Goal: Task Accomplishment & Management: Use online tool/utility

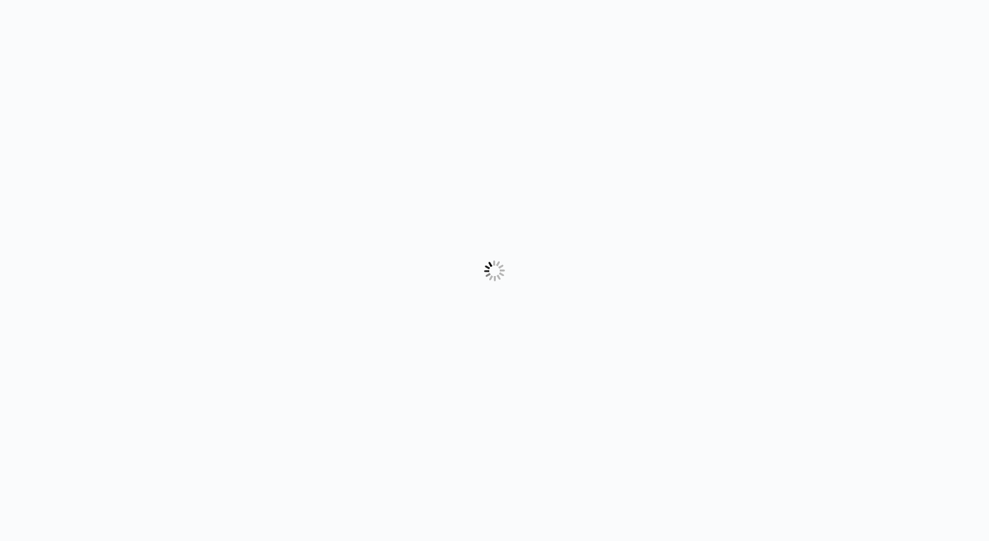
select select "Europe/[GEOGRAPHIC_DATA]"
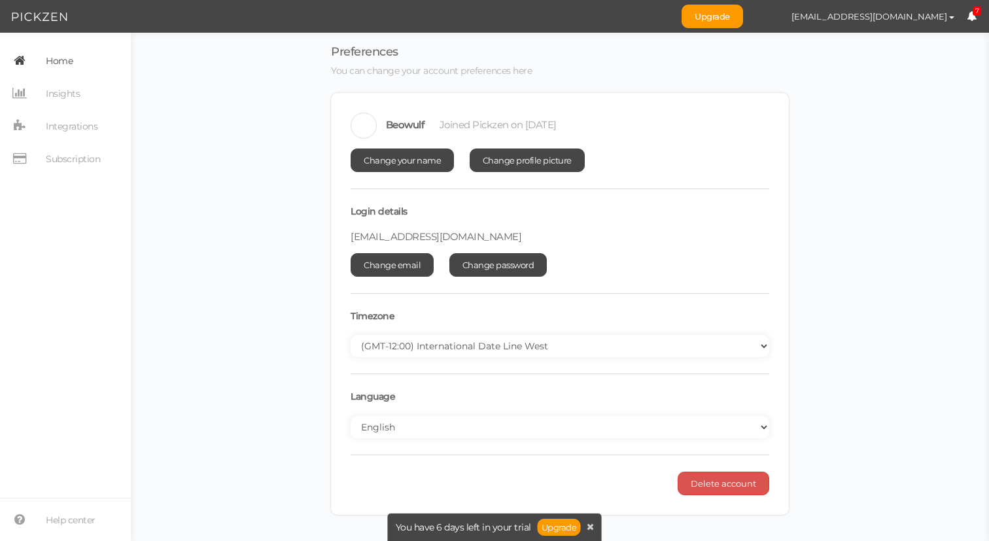
click at [68, 62] on span "Home" at bounding box center [59, 60] width 27 height 21
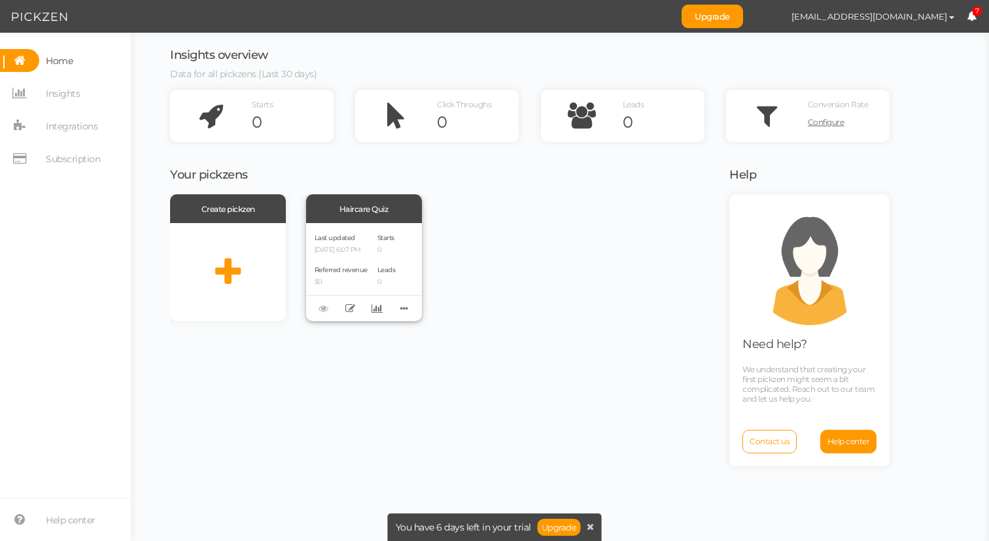
click at [374, 236] on div "Last updated [DATE] 6:07 PM Referred revenue $0 Starts 0 Leads 0" at bounding box center [364, 272] width 116 height 98
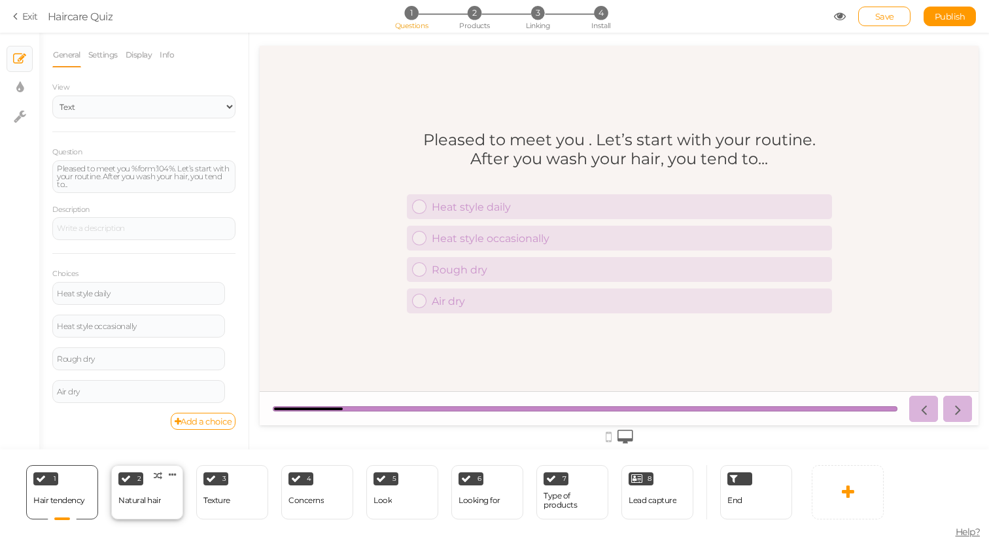
click at [158, 497] on div "Natural hair" at bounding box center [139, 500] width 43 height 9
select select "2"
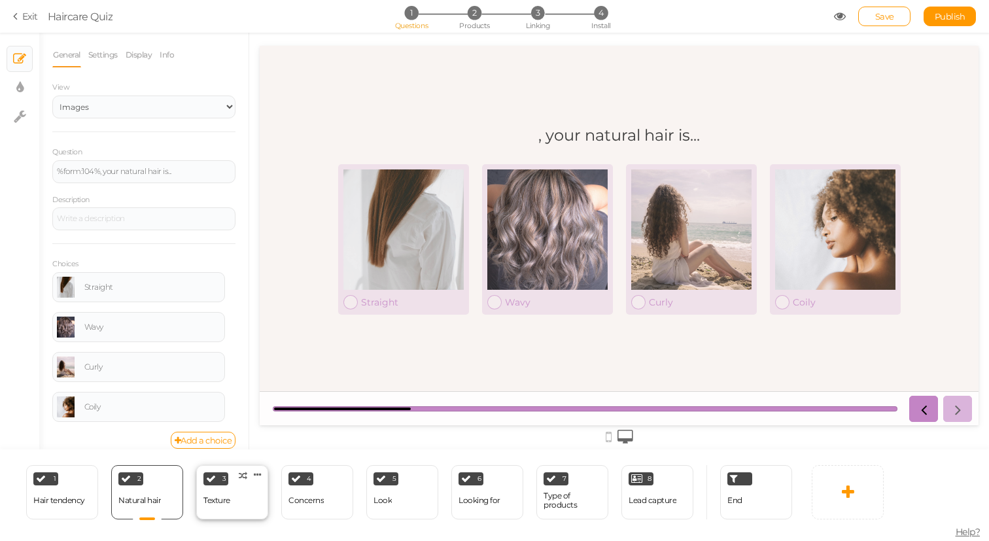
click at [252, 496] on div "3 Texture × Define the conditions to show this slide. Clone Change type Delete" at bounding box center [232, 492] width 72 height 54
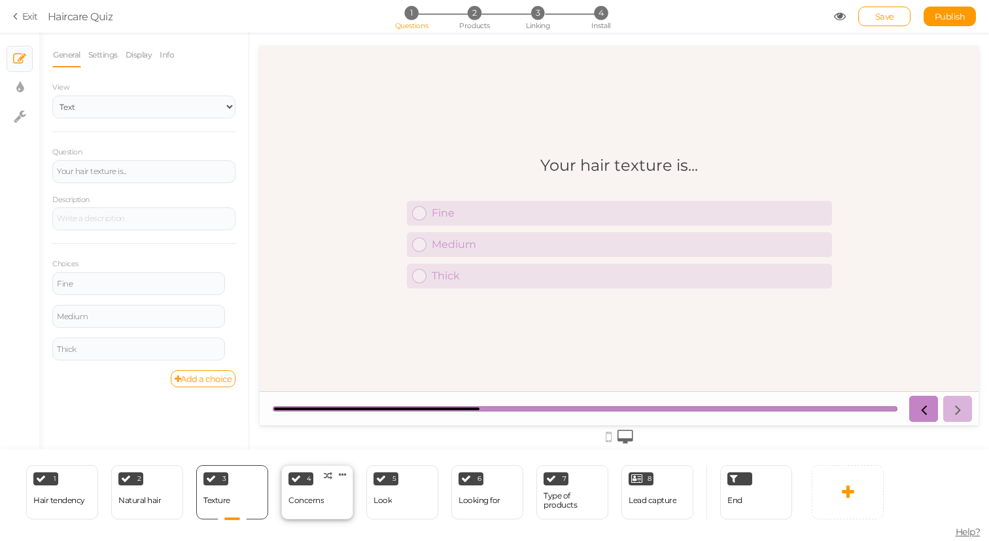
click at [324, 505] on div "4 Concerns × Define the conditions to show this slide. Clone Change type Delete" at bounding box center [317, 492] width 72 height 54
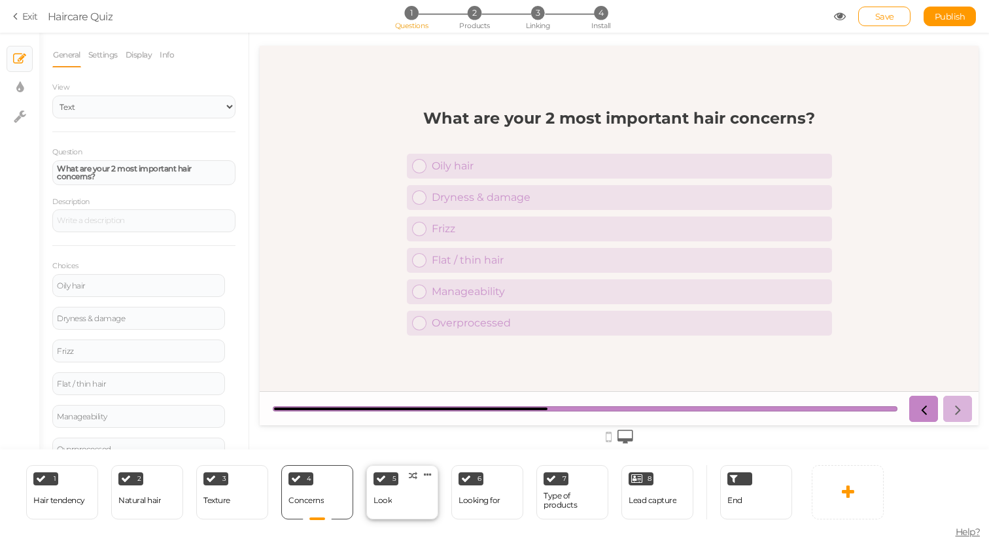
click at [415, 503] on div "5 Look × Define the conditions to show this slide. Clone Change type Delete" at bounding box center [402, 492] width 72 height 54
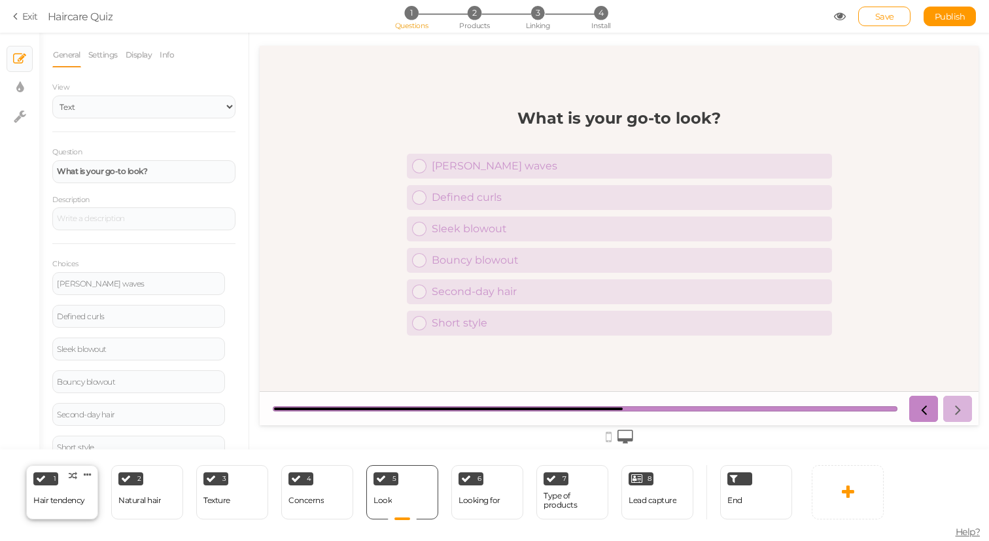
click at [67, 498] on div "Hair tendency" at bounding box center [59, 500] width 52 height 9
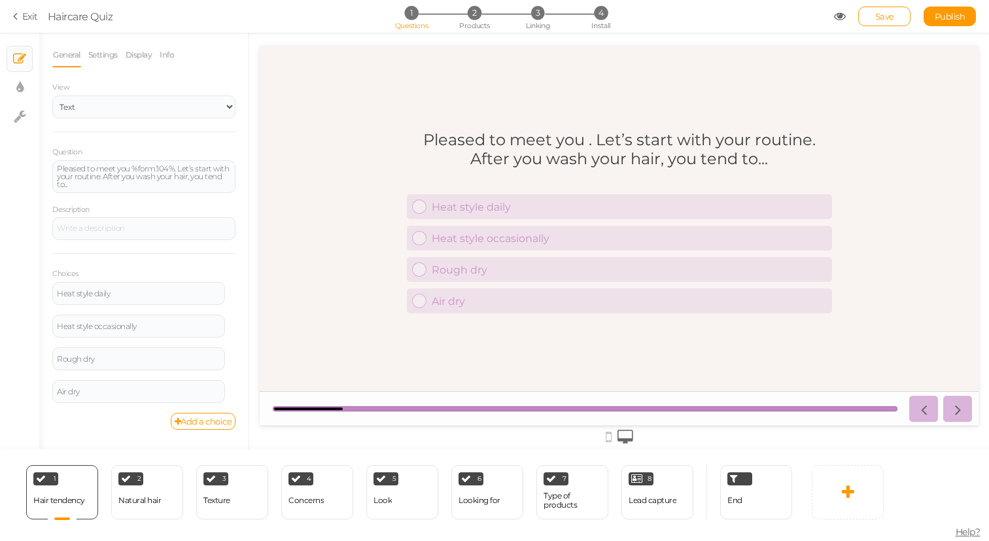
click at [603, 154] on div "Pleased to meet you . Let’s start with your routine. After you wash your hair, …" at bounding box center [619, 149] width 425 height 38
click at [622, 147] on div "Pleased to meet you . Let’s start with your routine. After you wash your hair, …" at bounding box center [619, 149] width 425 height 38
click at [101, 180] on div "Pleased to meet you %form:104%. Let’s start with your routine. After you wash y…" at bounding box center [144, 177] width 174 height 24
paste div "To enrich screen reader interactions, please activate Accessibility in Grammarl…"
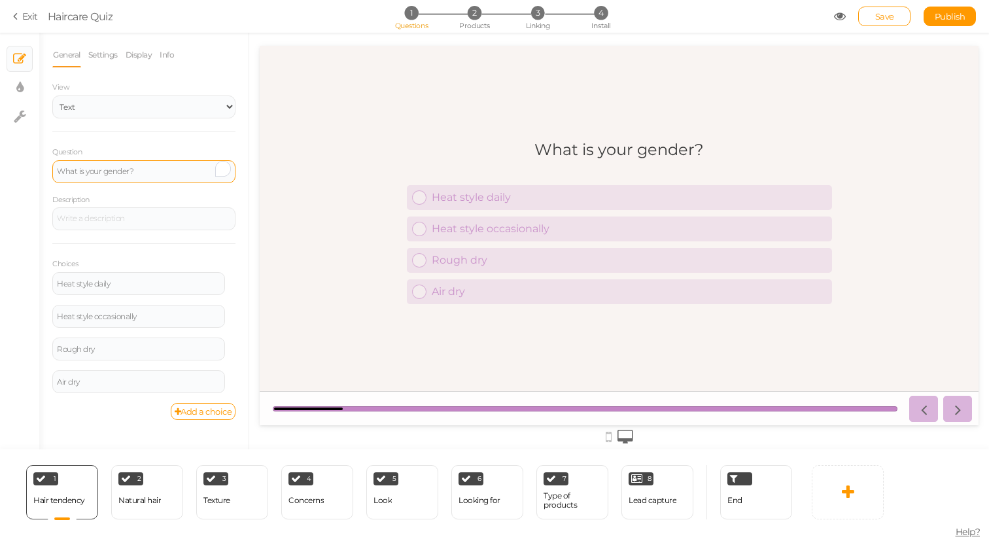
click at [152, 193] on div "Description" at bounding box center [143, 212] width 183 height 38
click at [144, 111] on select "Text Images Slider Dropdown" at bounding box center [143, 107] width 183 height 23
click at [52, 96] on select "Text Images Slider Dropdown" at bounding box center [143, 107] width 183 height 23
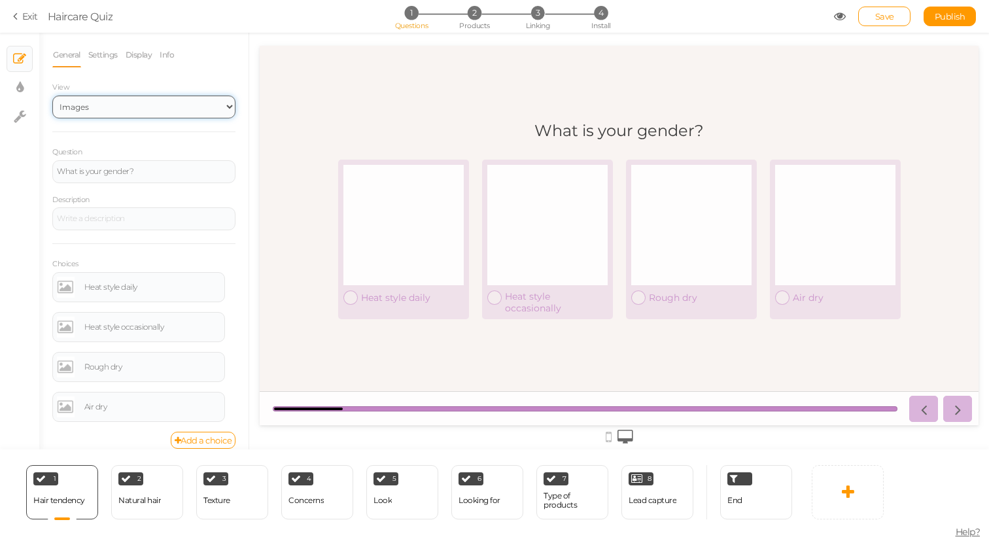
click at [143, 116] on select "Text Images Slider Dropdown" at bounding box center [143, 107] width 183 height 23
click at [52, 96] on select "Text Images Slider Dropdown" at bounding box center [143, 107] width 183 height 23
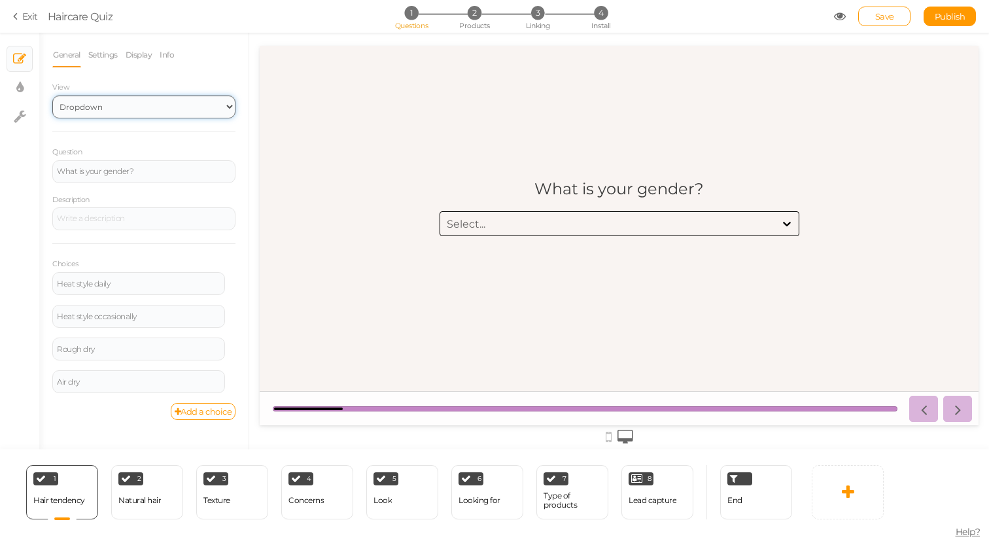
click at [136, 101] on select "Text Images Slider Dropdown" at bounding box center [143, 107] width 183 height 23
click at [52, 96] on select "Text Images Slider Dropdown" at bounding box center [143, 107] width 183 height 23
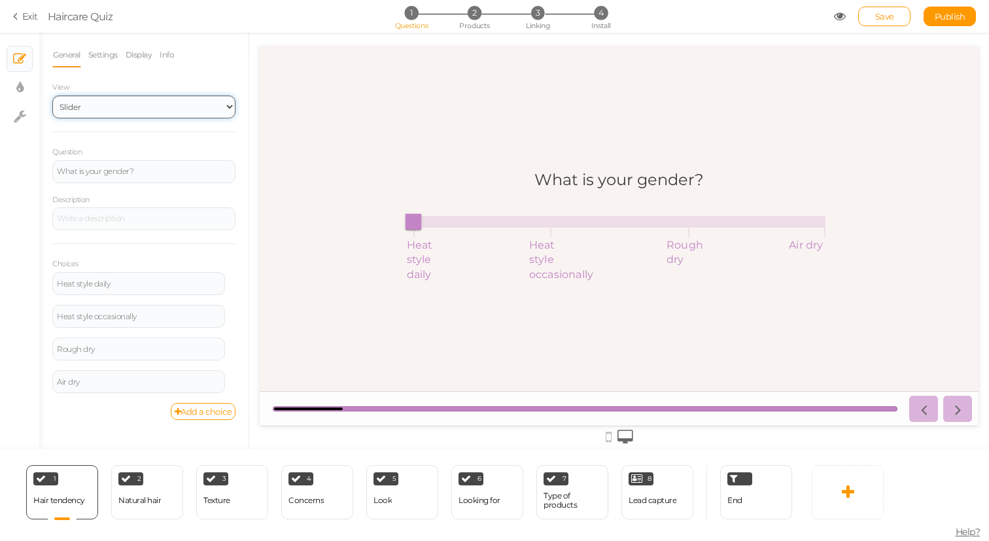
click at [126, 104] on select "Text Images Slider Dropdown" at bounding box center [143, 107] width 183 height 23
click at [52, 96] on select "Text Images Slider Dropdown" at bounding box center [143, 107] width 183 height 23
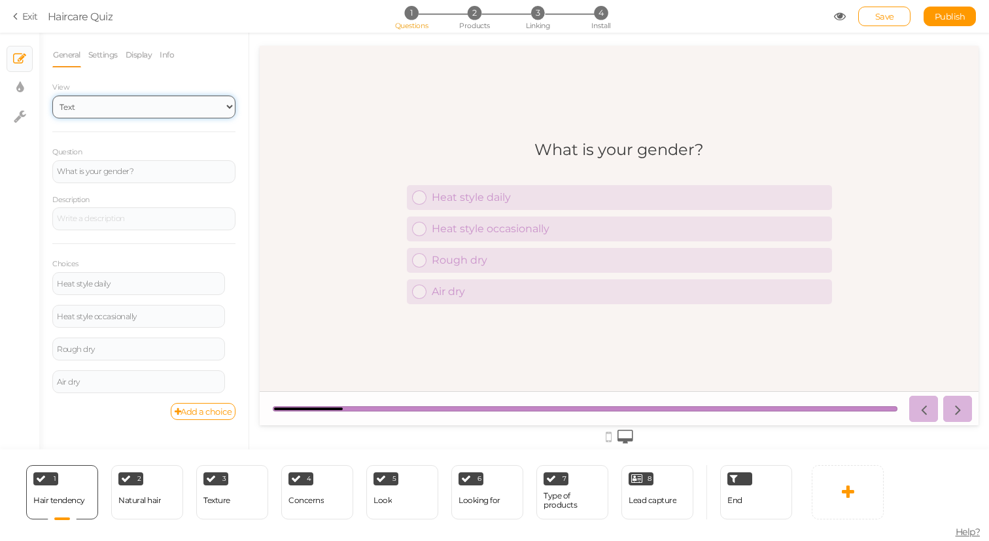
click at [154, 106] on select "Text Images Slider Dropdown" at bounding box center [143, 107] width 183 height 23
click at [154, 107] on select "Text Images Slider Dropdown" at bounding box center [143, 107] width 183 height 23
select select "2"
click at [52, 96] on select "Text Images Slider Dropdown" at bounding box center [143, 107] width 183 height 23
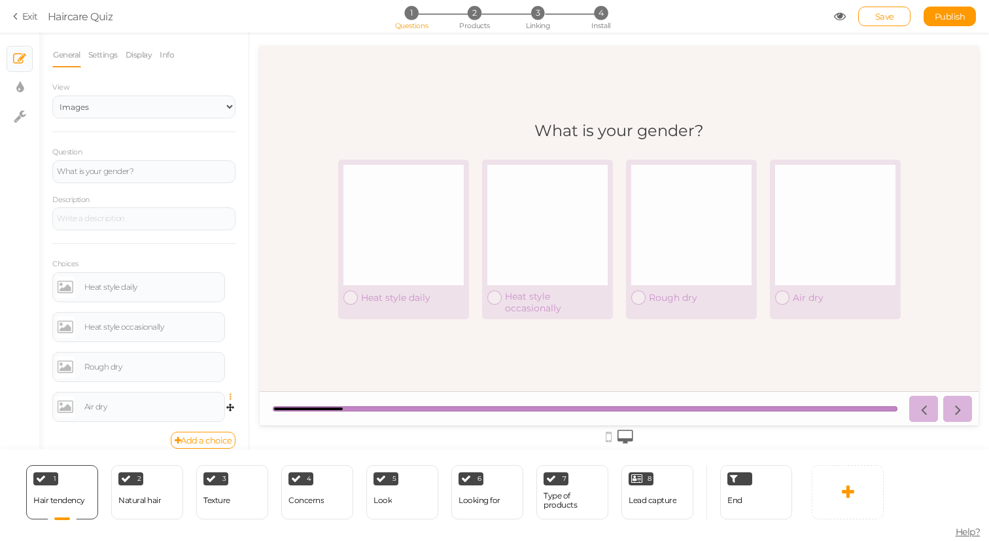
click at [232, 395] on icon at bounding box center [234, 397] width 9 height 8
click at [195, 428] on link "Delete" at bounding box center [183, 430] width 103 height 14
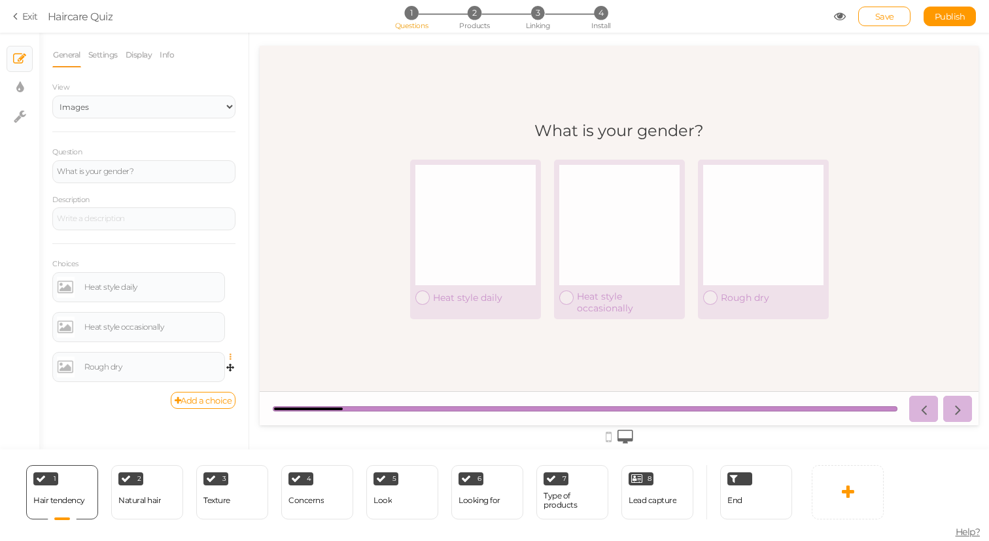
click at [230, 359] on icon at bounding box center [234, 357] width 9 height 8
click at [218, 385] on link "Delete" at bounding box center [183, 390] width 103 height 14
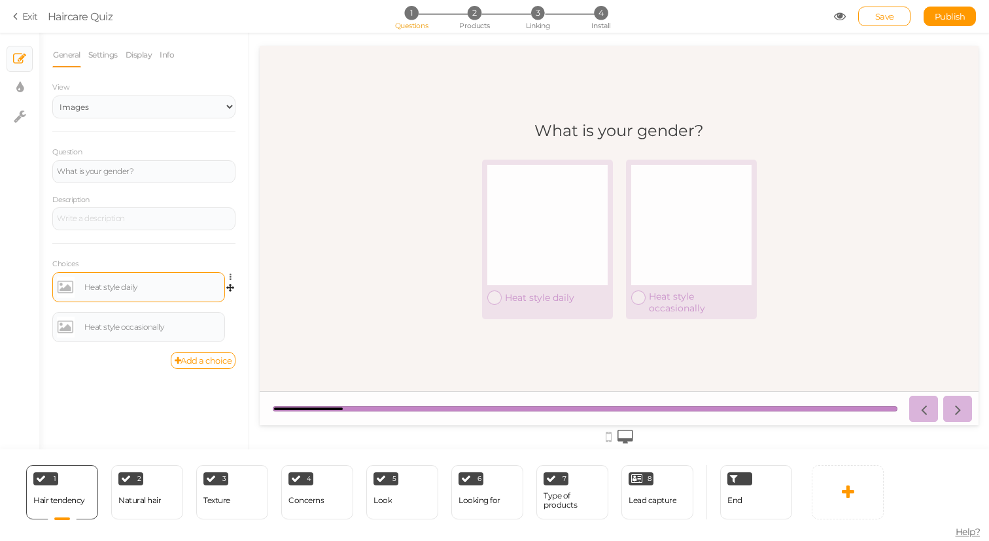
click at [126, 280] on div "Heat style daily" at bounding box center [139, 287] width 164 height 21
click at [106, 288] on div "Heat style daily" at bounding box center [152, 287] width 136 height 8
click at [97, 325] on div "Heat style occasionally" at bounding box center [152, 327] width 136 height 8
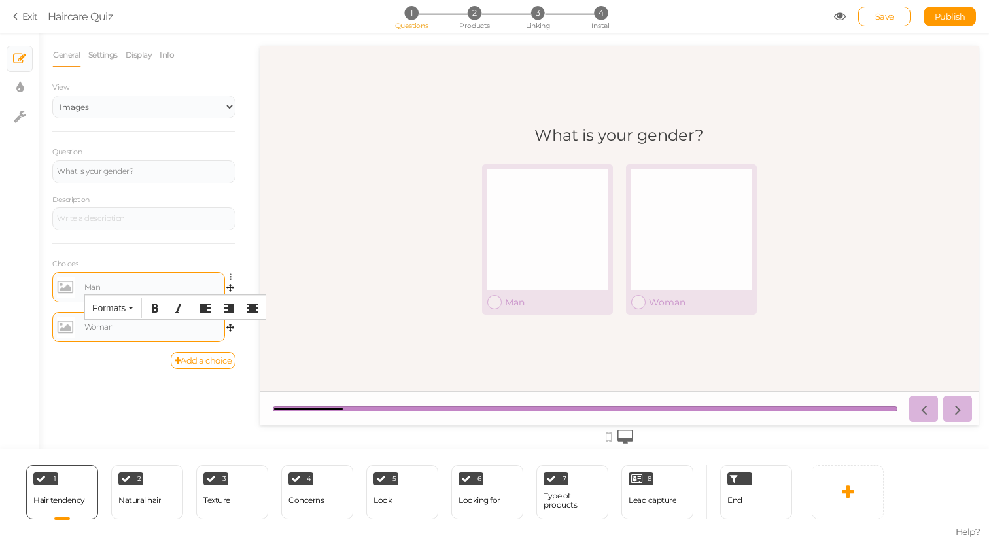
click at [99, 283] on div "Man" at bounding box center [152, 287] width 136 height 8
click at [92, 286] on div "Man" at bounding box center [152, 287] width 136 height 8
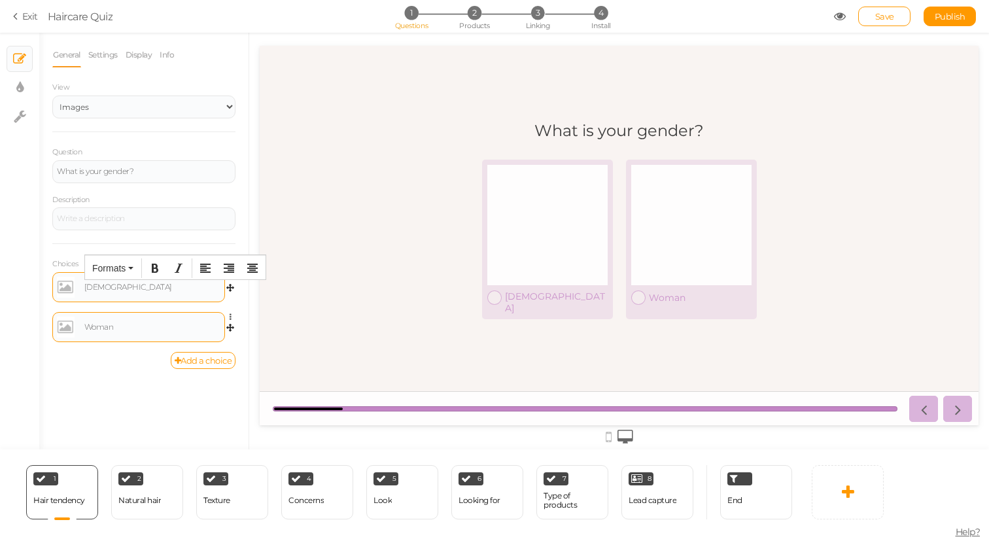
click at [99, 327] on div "Woman" at bounding box center [152, 327] width 136 height 8
click at [115, 391] on div "General Settings Display Info View Text Images Slider Dropdown Question What is…" at bounding box center [143, 246] width 209 height 407
click at [22, 84] on icon at bounding box center [19, 87] width 7 height 13
select select "2"
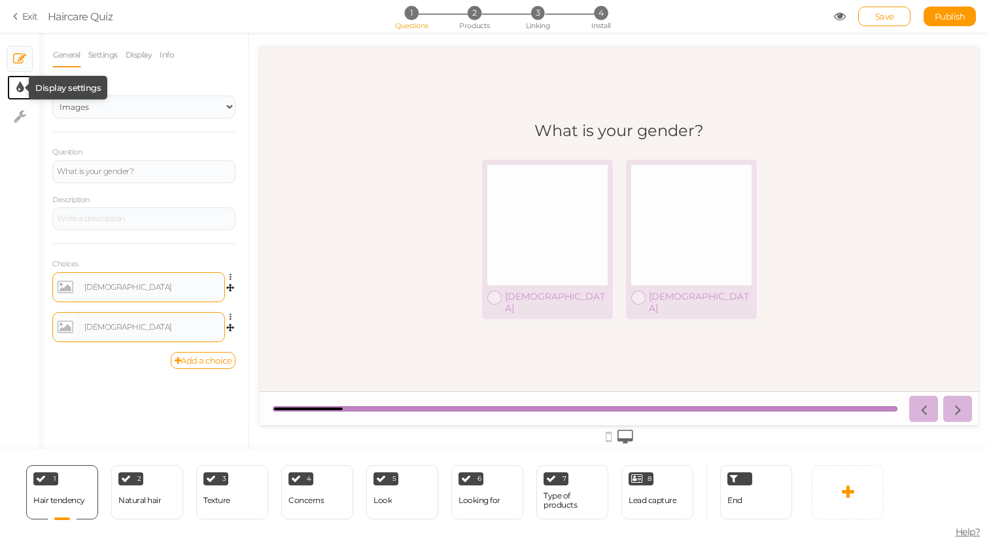
select select "montserrat"
select select "fade"
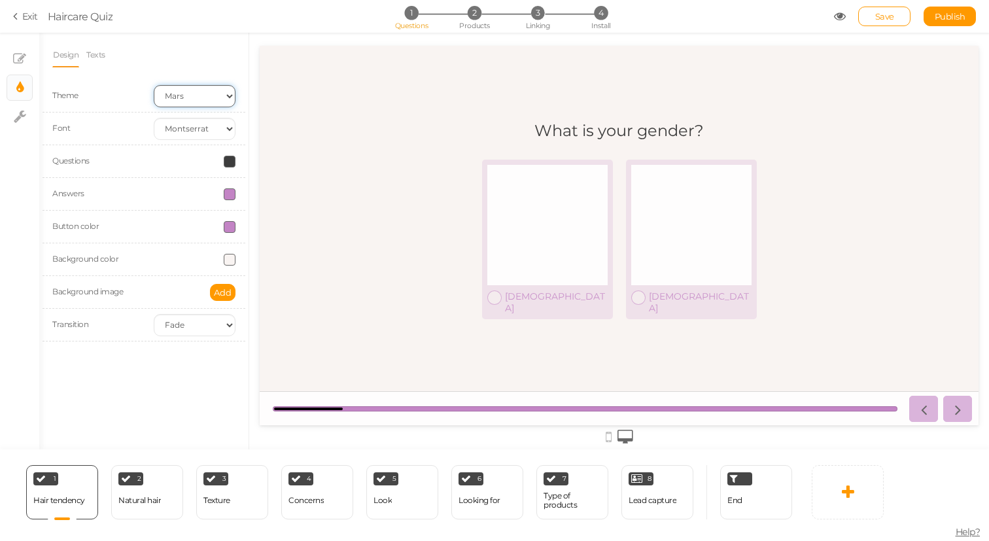
click at [185, 94] on select "Earth Mars" at bounding box center [195, 96] width 82 height 22
select select "1"
click at [154, 85] on select "Earth Mars" at bounding box center [195, 96] width 82 height 22
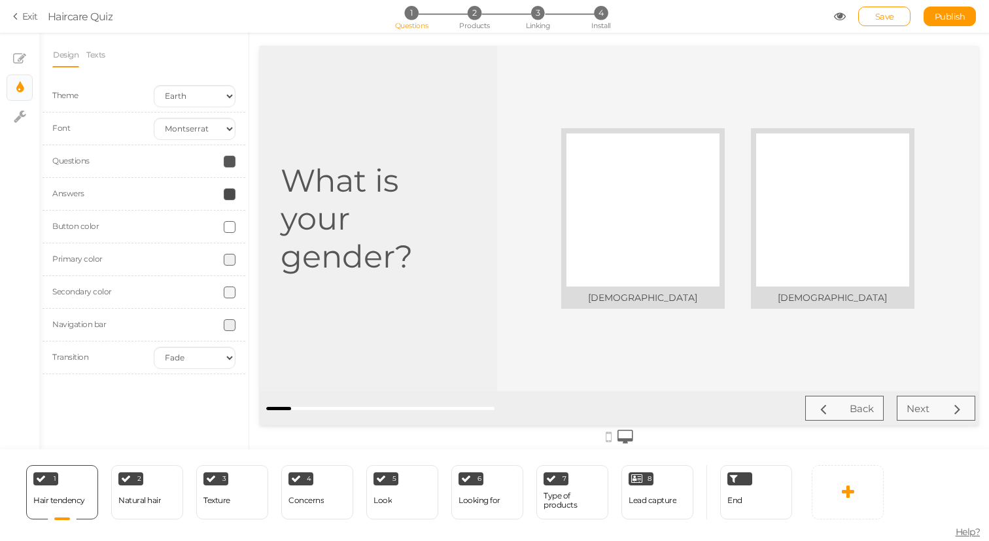
click at [687, 29] on section "Exit Haircare Quiz 1 Questions 2 Products 3 Linking 4 Install Save Publish" at bounding box center [494, 16] width 989 height 33
click at [841, 17] on icon at bounding box center [840, 16] width 12 height 12
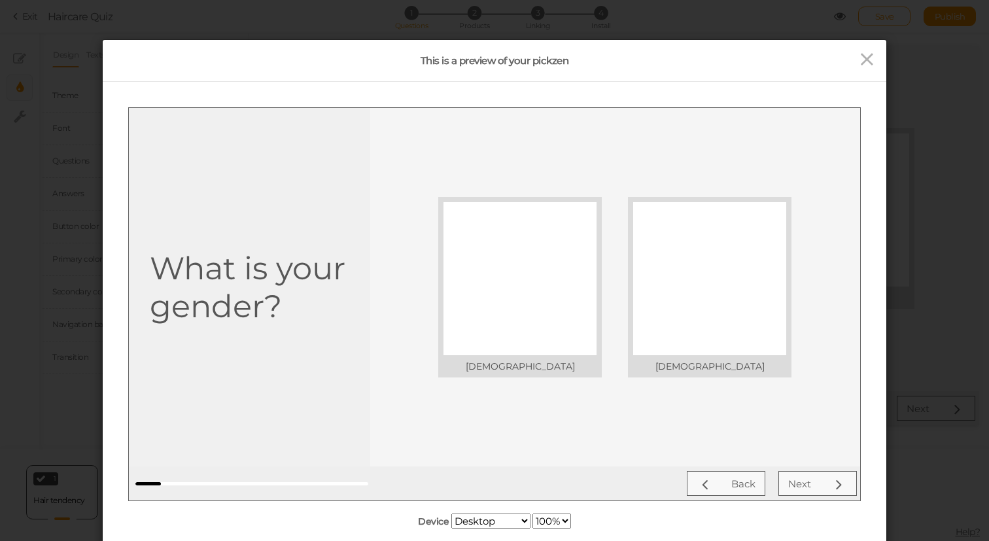
scroll to position [60, 0]
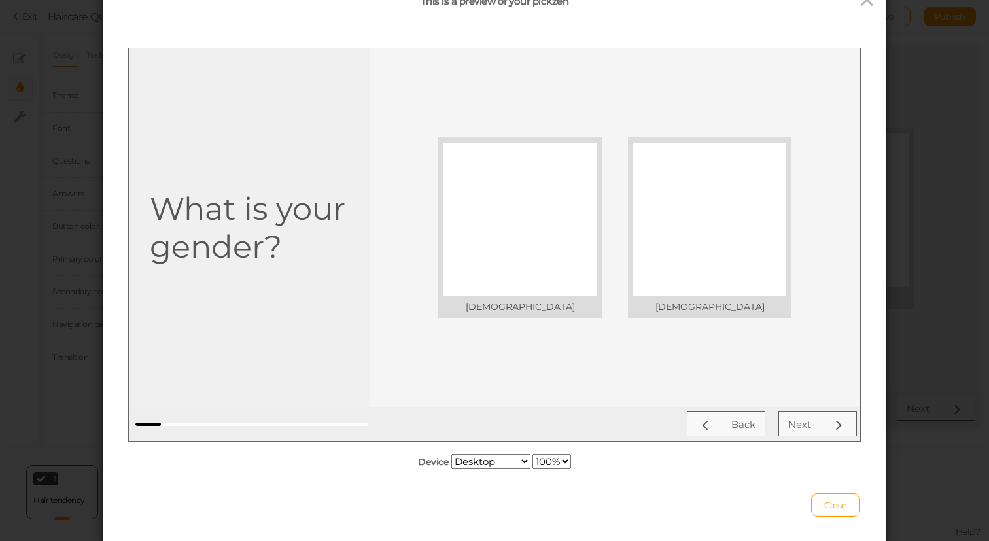
click at [490, 457] on select "Desktop Small mobile Large mobile" at bounding box center [491, 461] width 79 height 15
select select "1"
click at [452, 469] on select "Desktop Small mobile Large mobile" at bounding box center [491, 461] width 79 height 15
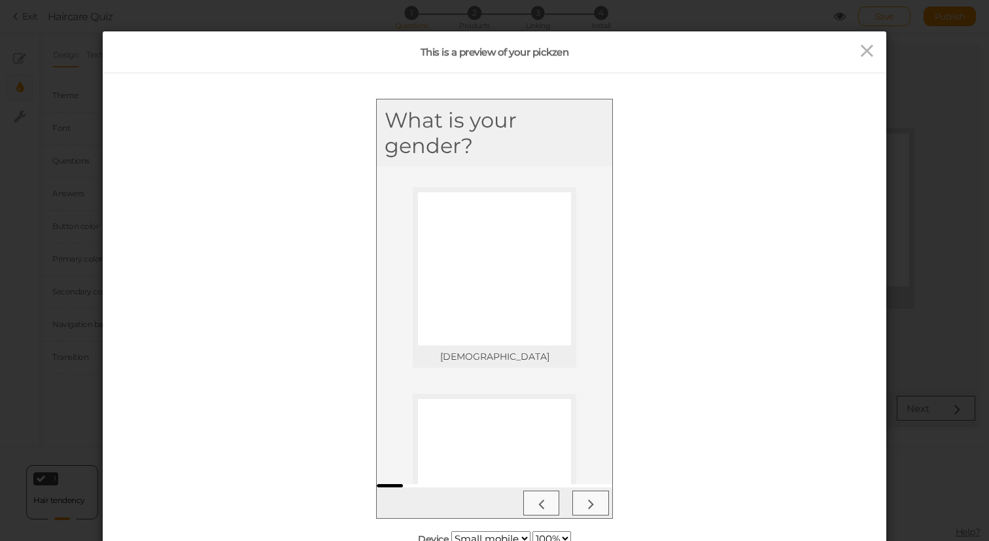
scroll to position [0, 0]
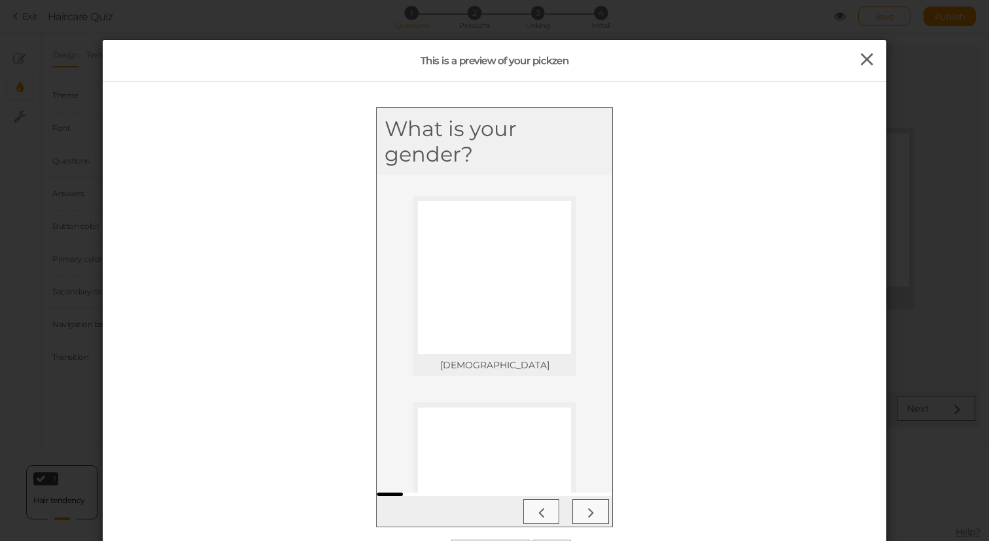
click at [865, 52] on icon at bounding box center [867, 60] width 19 height 20
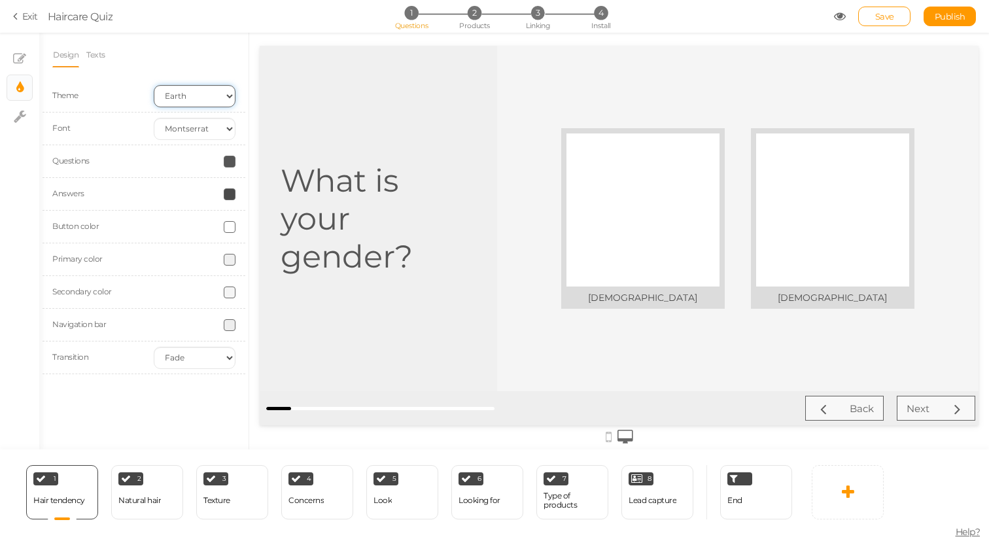
click at [203, 96] on select "Earth Mars" at bounding box center [195, 96] width 82 height 22
select select "2"
click at [154, 85] on select "Earth Mars" at bounding box center [195, 96] width 82 height 22
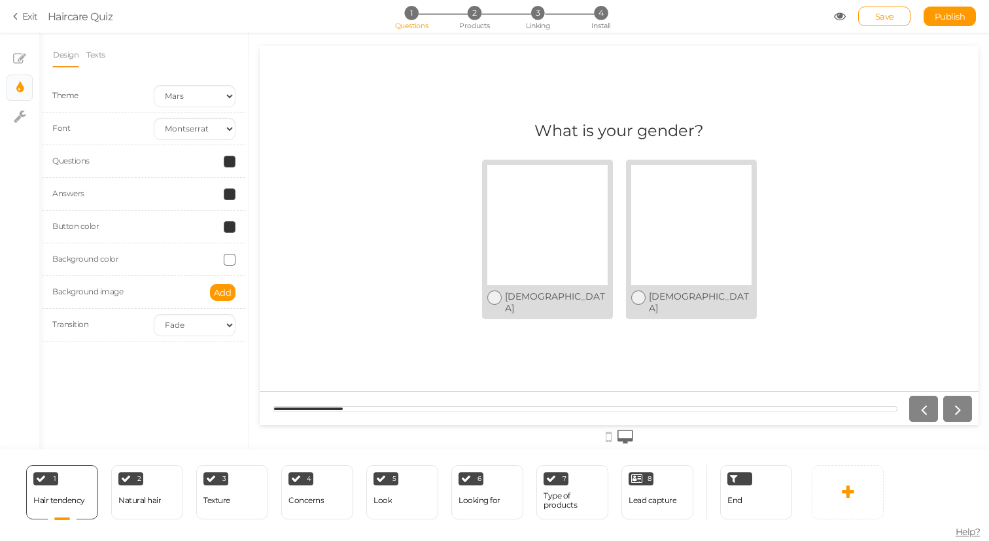
click at [840, 15] on icon at bounding box center [840, 16] width 12 height 12
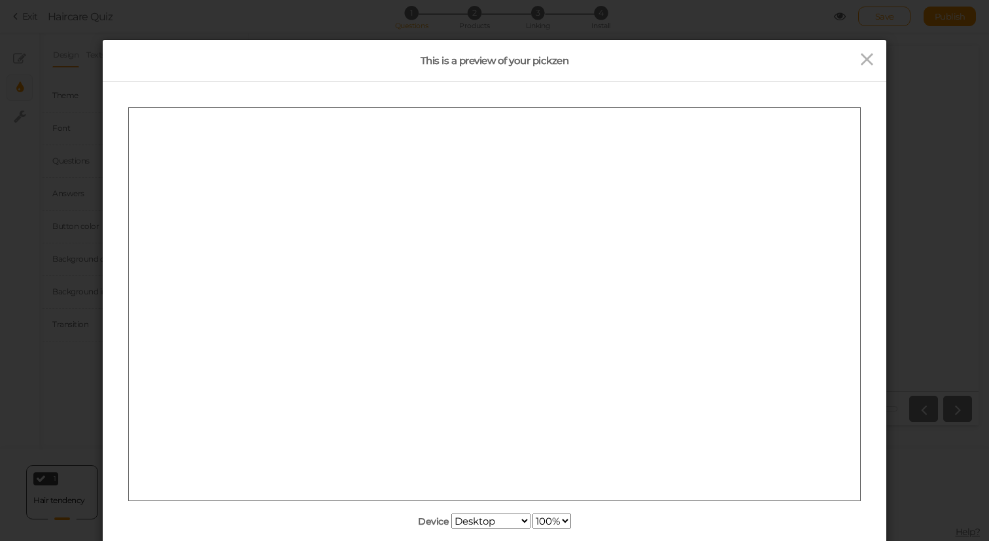
click at [506, 520] on select "Desktop Small mobile Large mobile" at bounding box center [491, 521] width 79 height 15
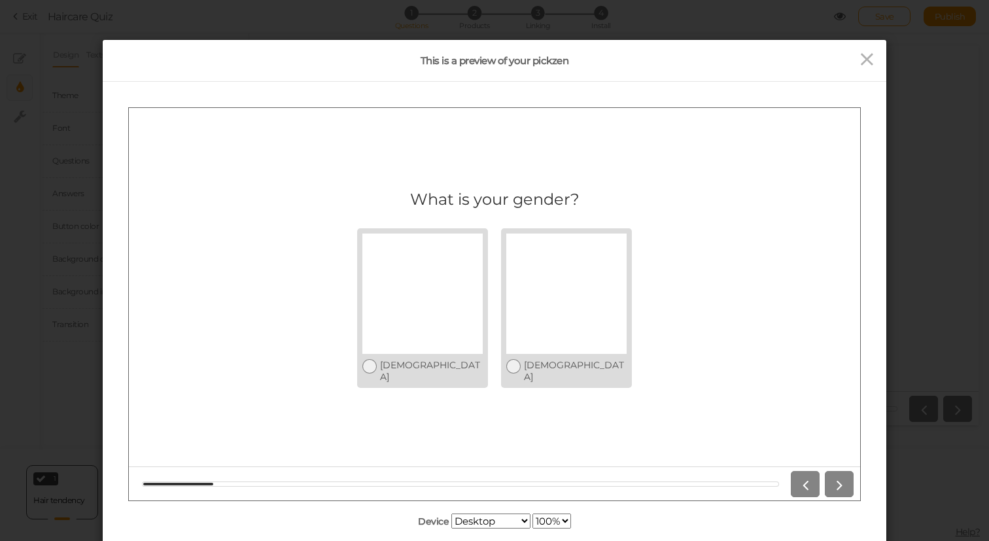
select select "1"
click at [452, 529] on select "Desktop Small mobile Large mobile" at bounding box center [491, 521] width 79 height 15
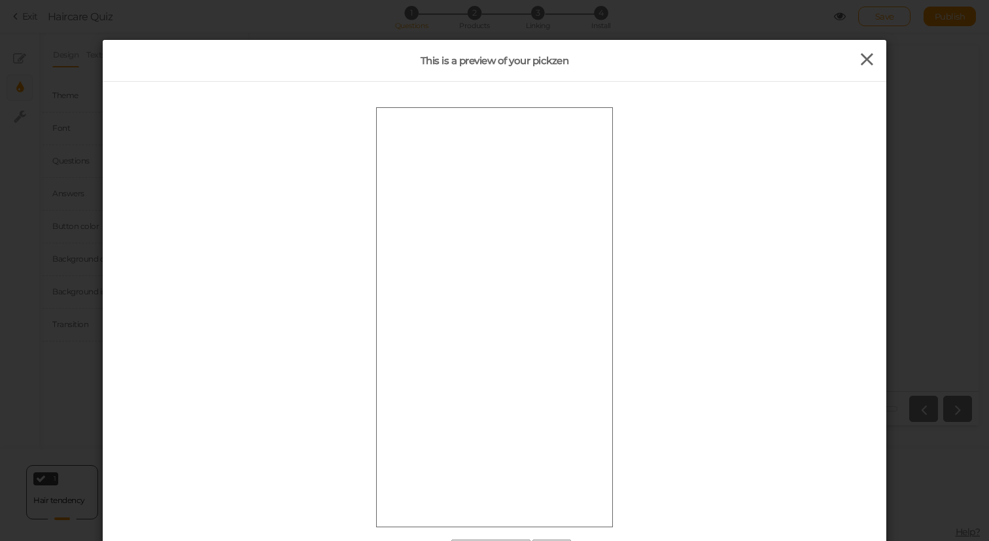
click at [868, 62] on icon at bounding box center [867, 60] width 19 height 20
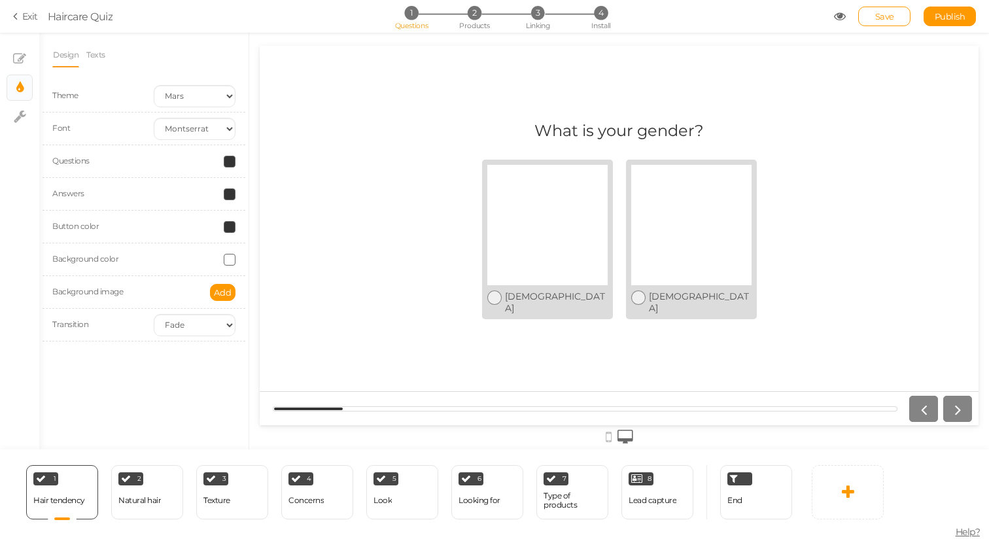
click at [229, 258] on span at bounding box center [230, 260] width 12 height 12
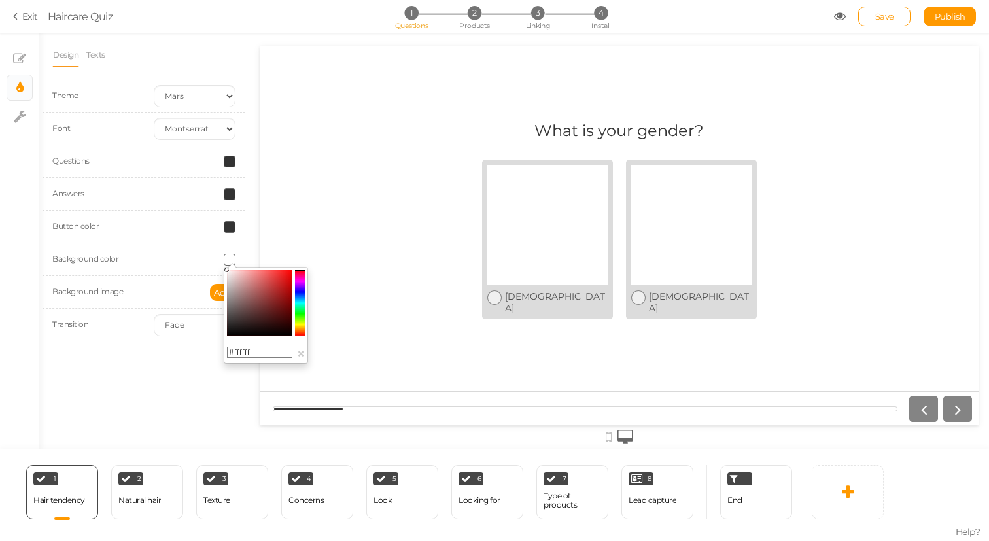
click at [240, 355] on input "#ffffff" at bounding box center [259, 353] width 65 height 12
paste input "F4F5FA"
type input "#F4F5FA"
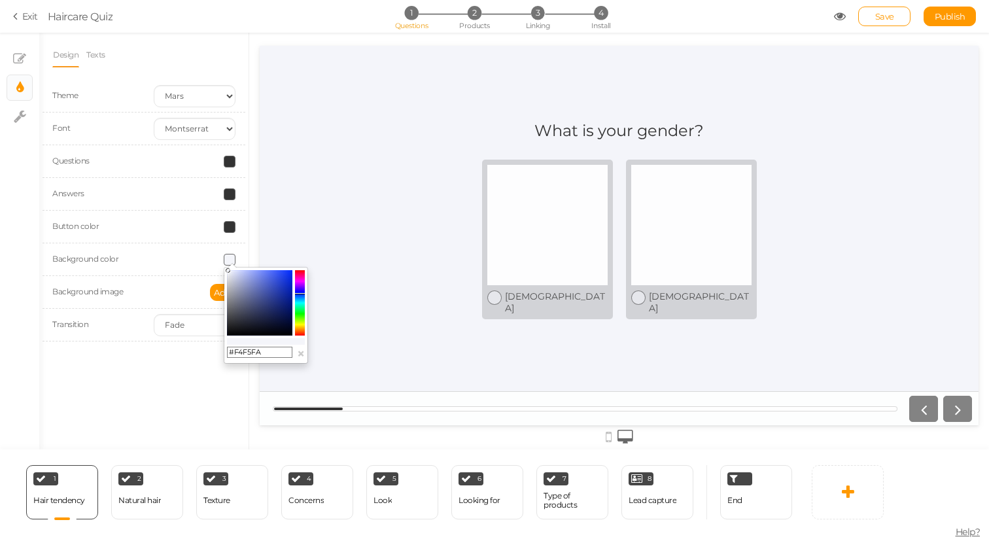
click at [177, 266] on div "Background color" at bounding box center [144, 259] width 203 height 33
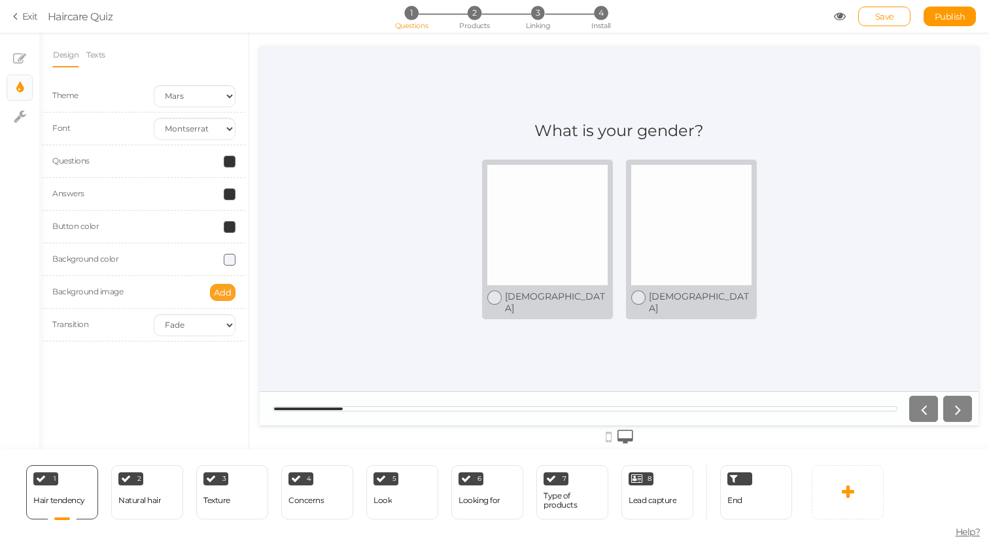
click at [224, 293] on span "Add" at bounding box center [223, 292] width 18 height 10
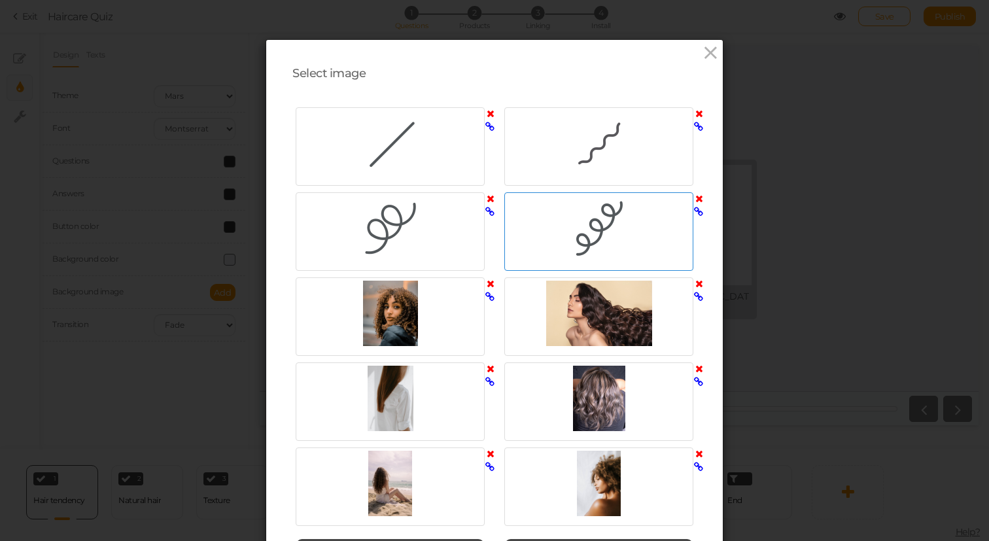
scroll to position [164, 0]
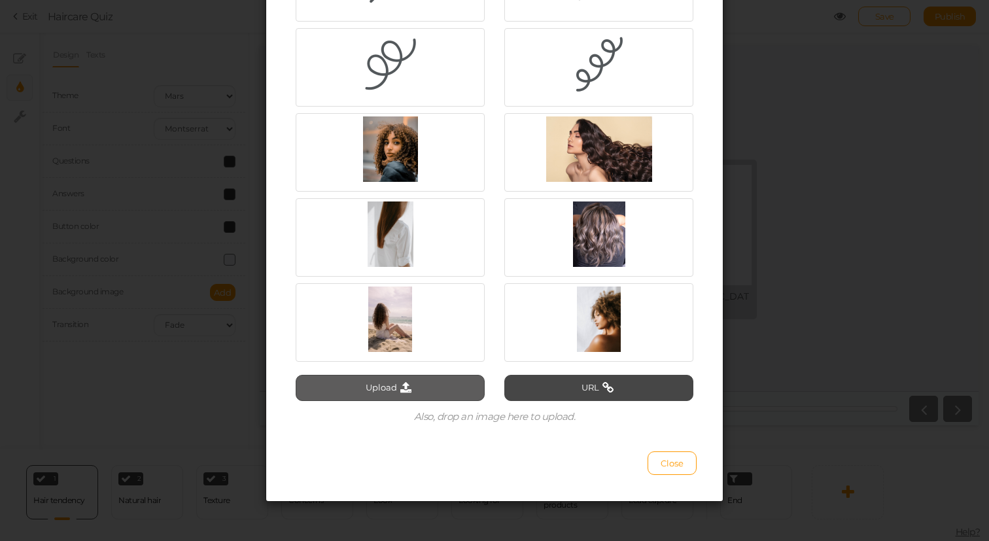
click at [422, 398] on button "Upload" at bounding box center [390, 388] width 189 height 26
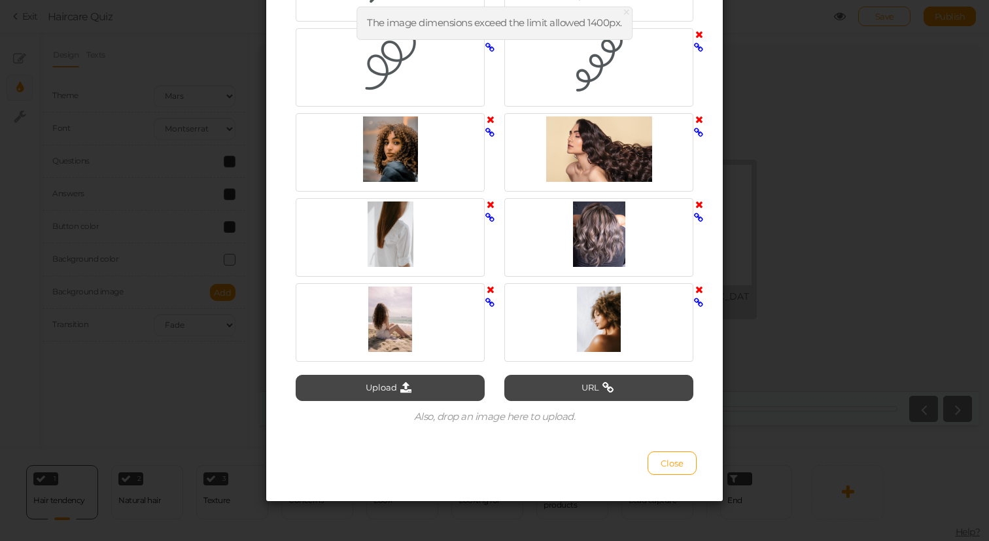
scroll to position [0, 0]
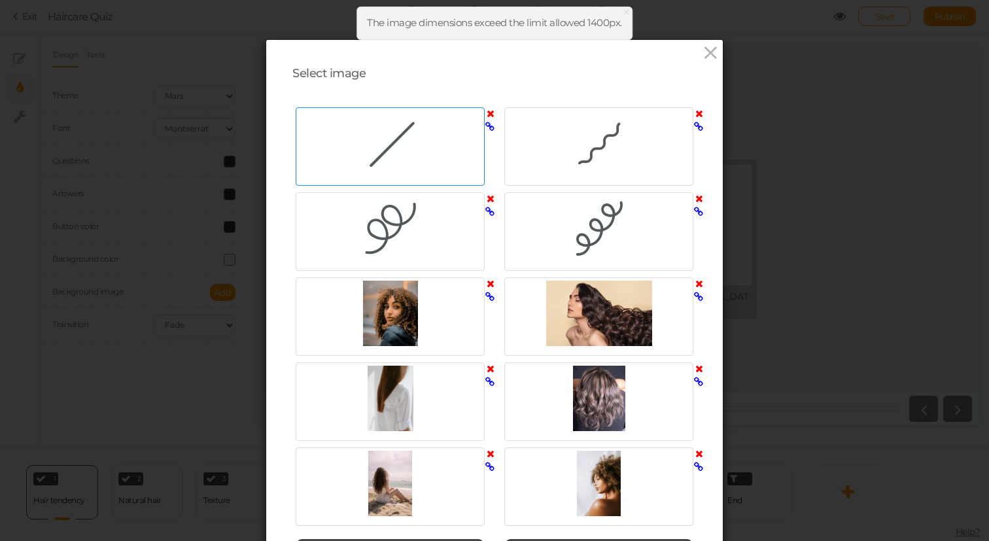
click at [492, 109] on icon at bounding box center [491, 114] width 8 height 10
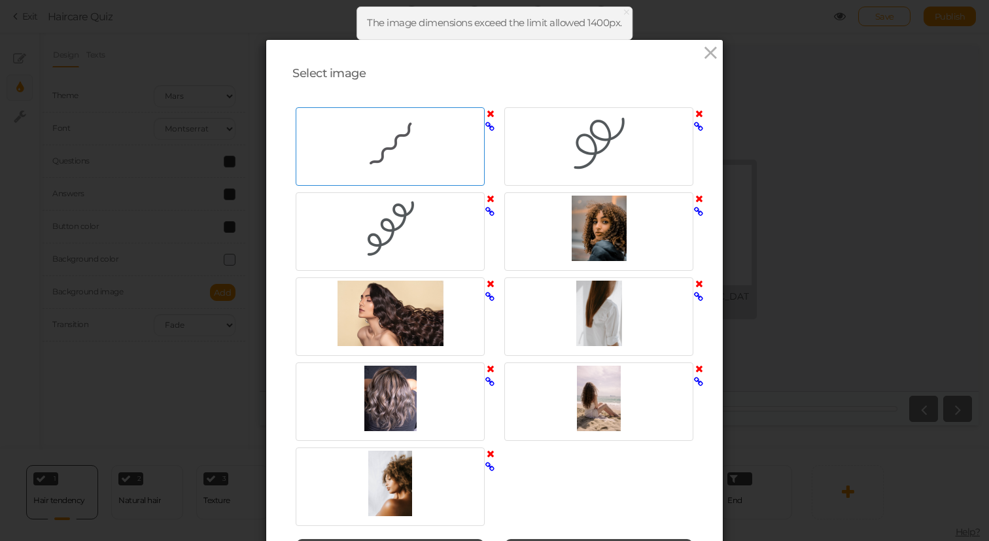
click at [491, 114] on icon at bounding box center [491, 114] width 8 height 10
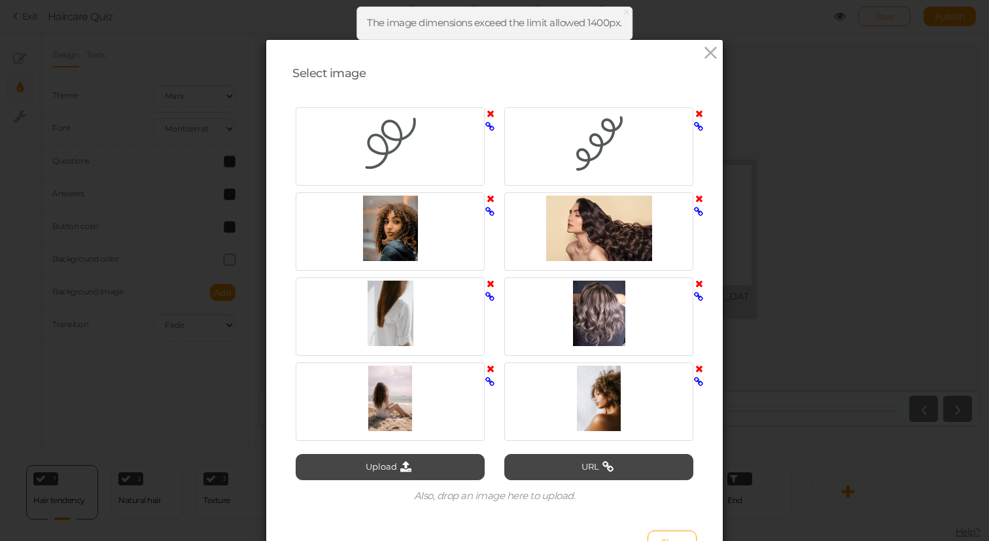
click at [491, 114] on icon at bounding box center [491, 114] width 8 height 10
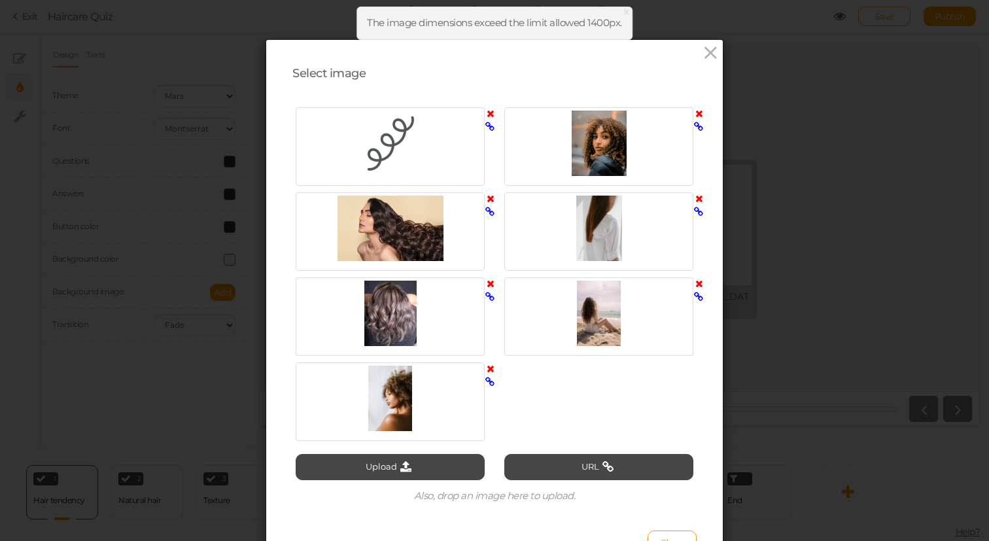
click at [491, 114] on icon at bounding box center [491, 114] width 8 height 10
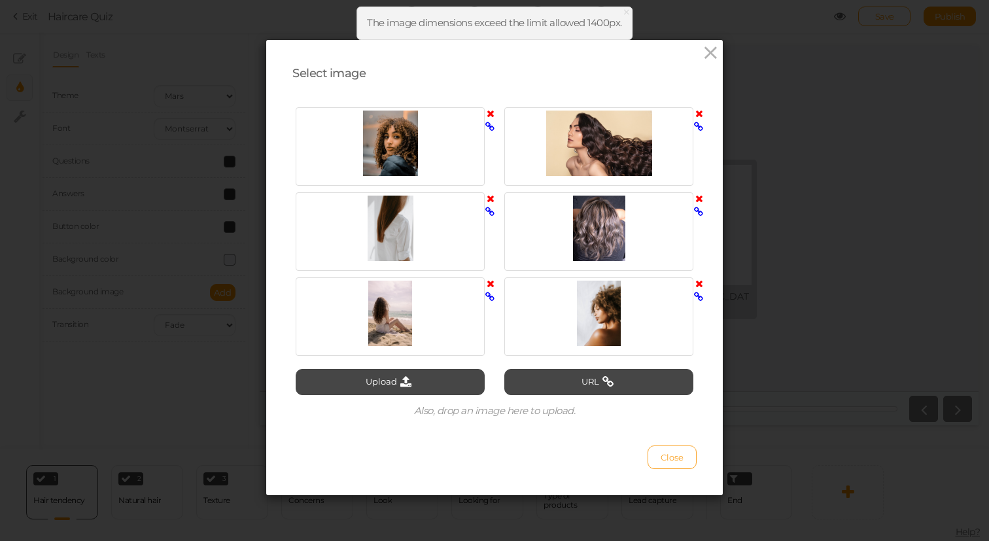
click at [658, 459] on button "Close" at bounding box center [672, 458] width 49 height 24
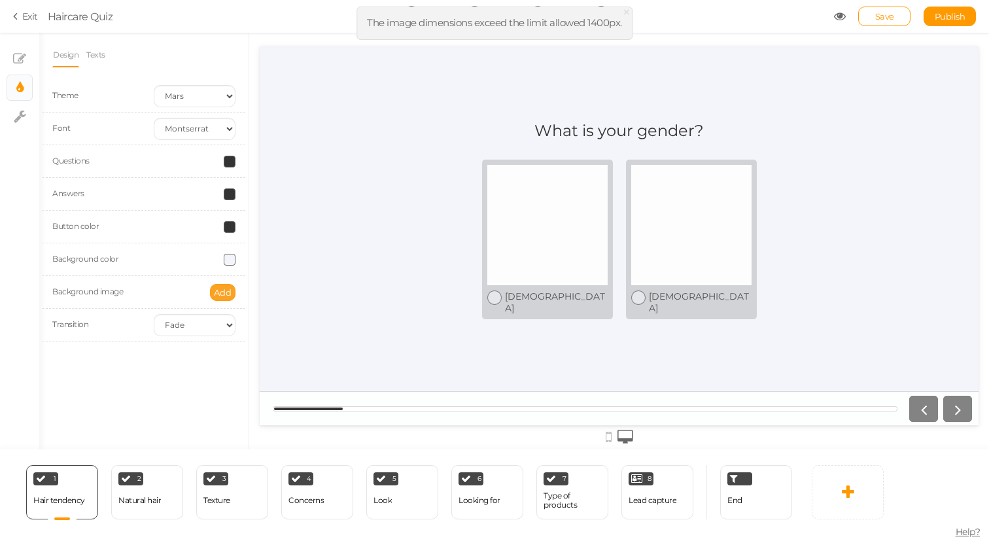
click at [217, 297] on span "Add" at bounding box center [223, 292] width 18 height 10
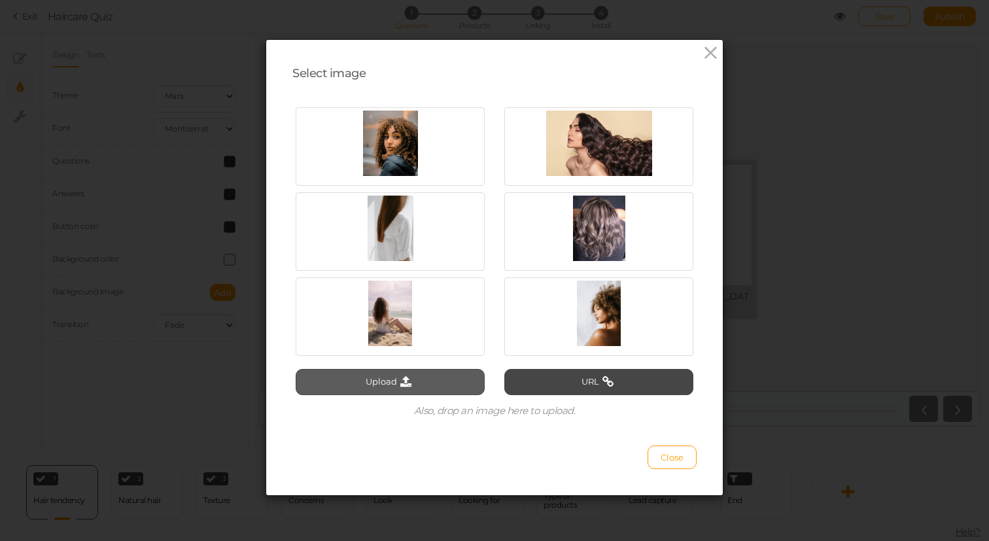
click at [381, 378] on button "Upload" at bounding box center [390, 382] width 189 height 26
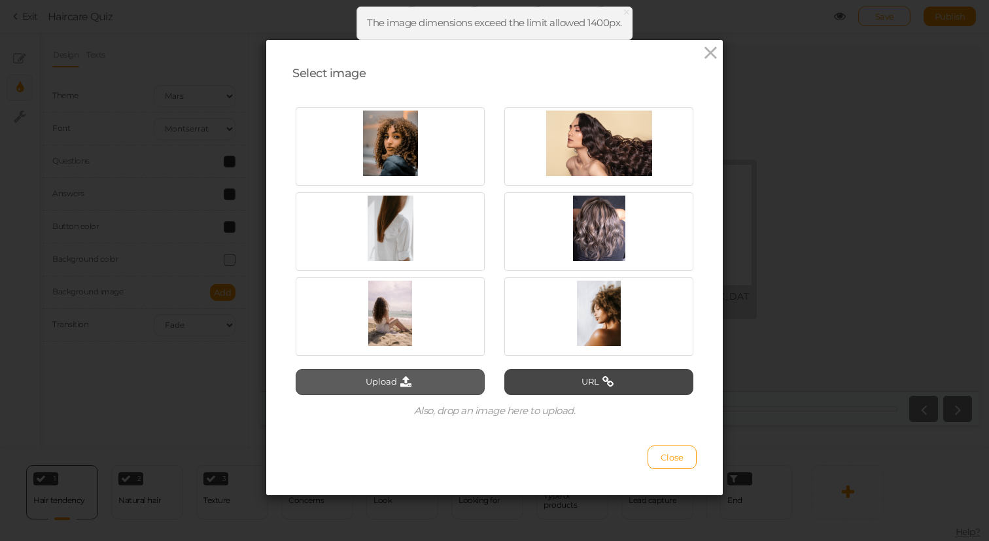
click at [396, 389] on button "Upload" at bounding box center [390, 382] width 189 height 26
type input "C:\fakepath\Background.jpg"
click at [419, 383] on button "Upload" at bounding box center [390, 382] width 189 height 26
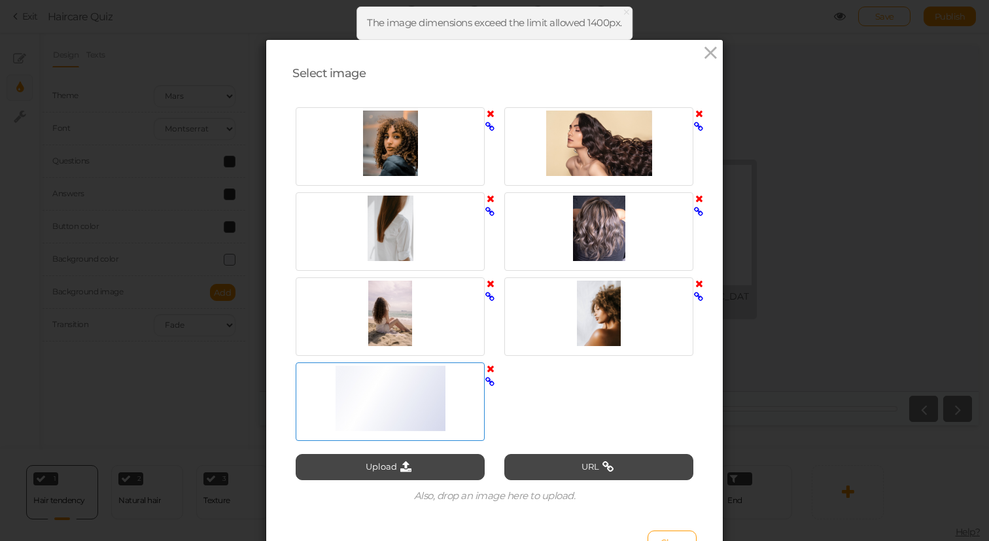
click at [378, 417] on div at bounding box center [390, 398] width 183 height 65
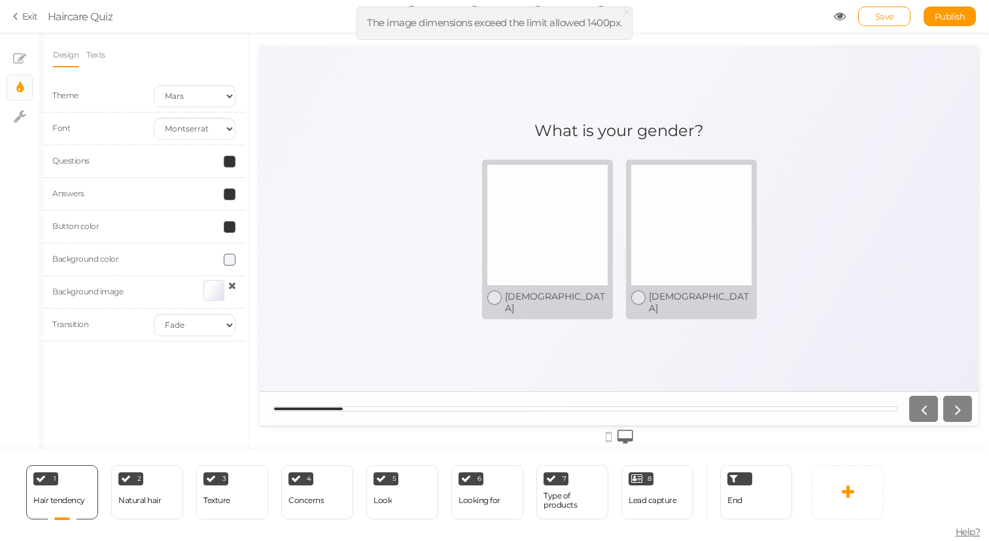
click at [228, 264] on span at bounding box center [230, 260] width 12 height 12
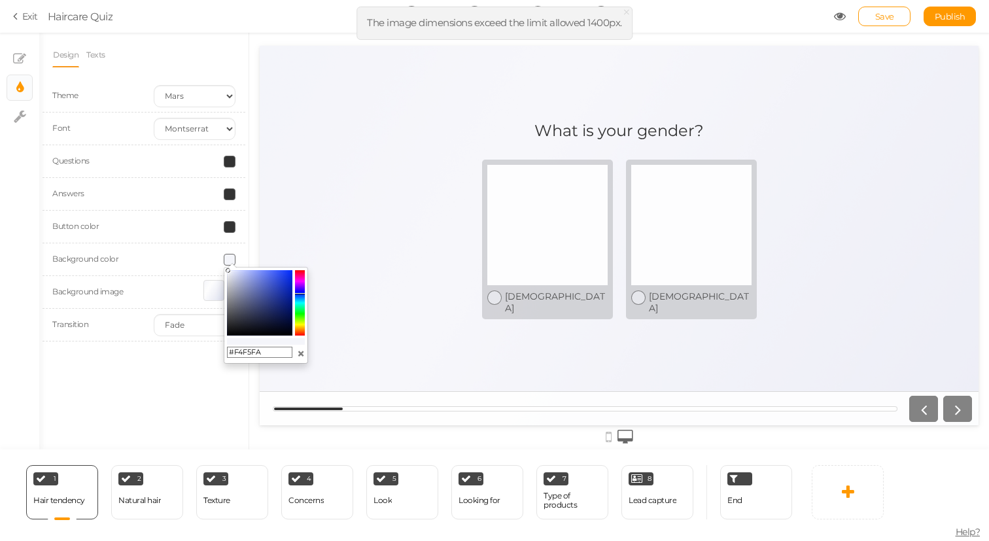
click at [300, 353] on button "×" at bounding box center [301, 354] width 8 height 14
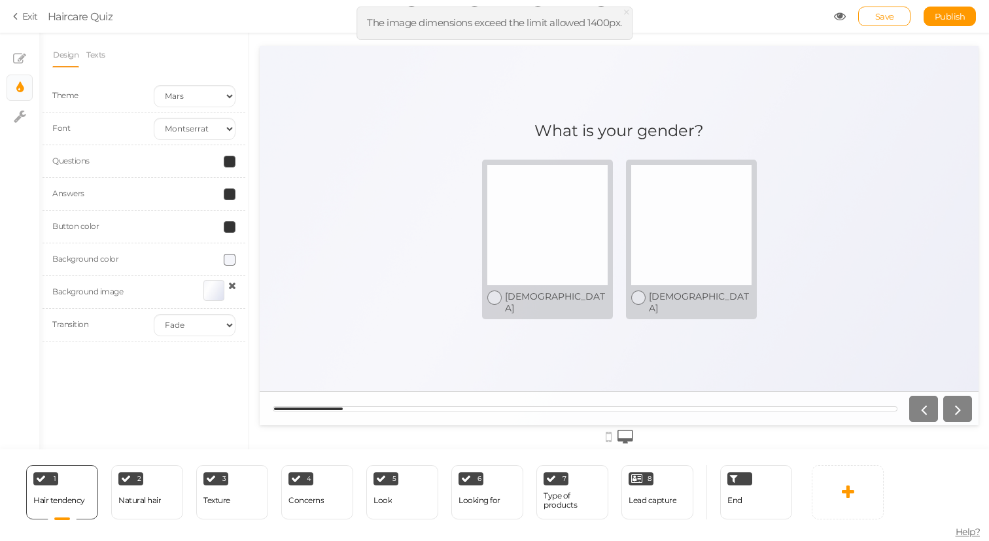
click at [228, 264] on span at bounding box center [230, 260] width 12 height 12
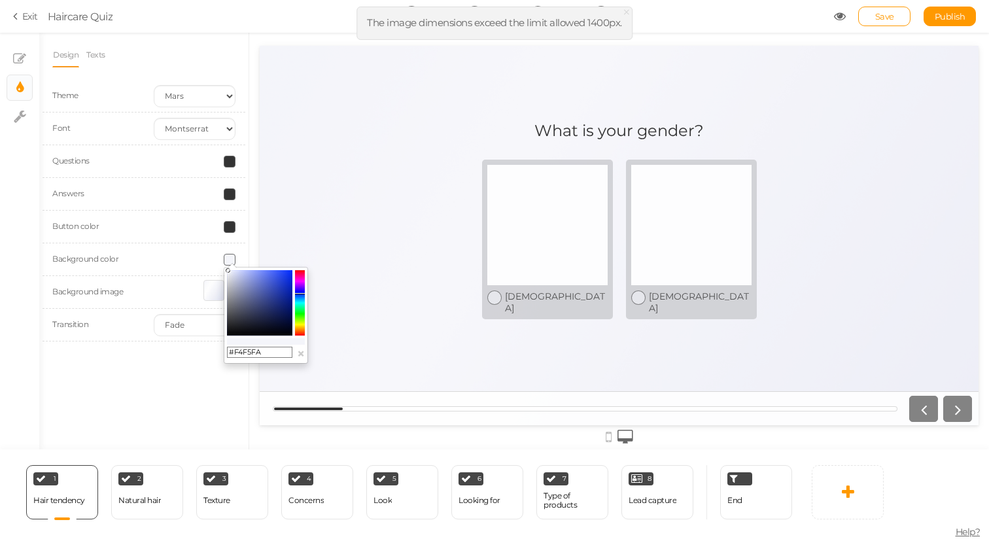
click at [264, 355] on input "#F4F5FA" at bounding box center [259, 353] width 65 height 12
type input "#"
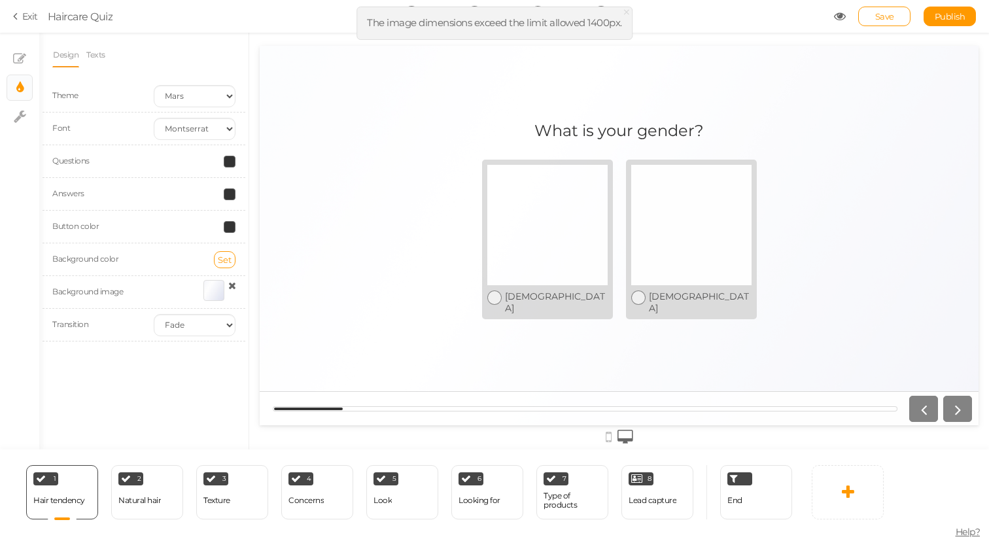
click at [214, 287] on div at bounding box center [214, 290] width 21 height 21
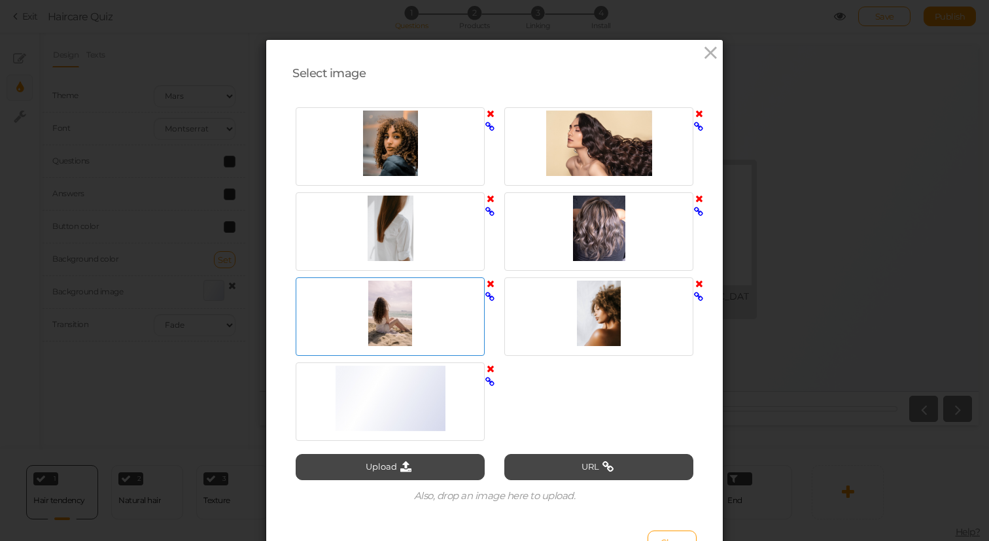
click at [378, 308] on div at bounding box center [390, 313] width 183 height 65
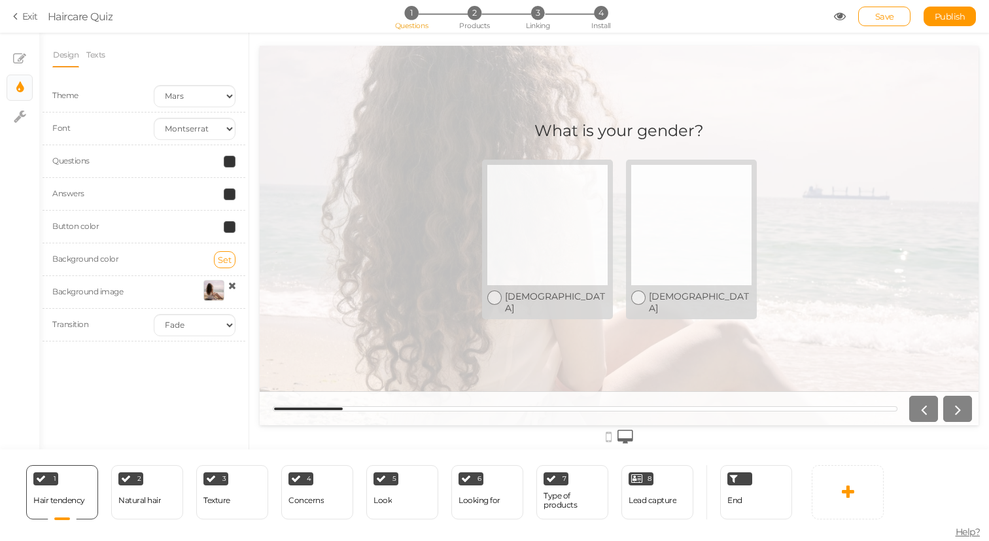
click at [219, 288] on div at bounding box center [214, 290] width 21 height 21
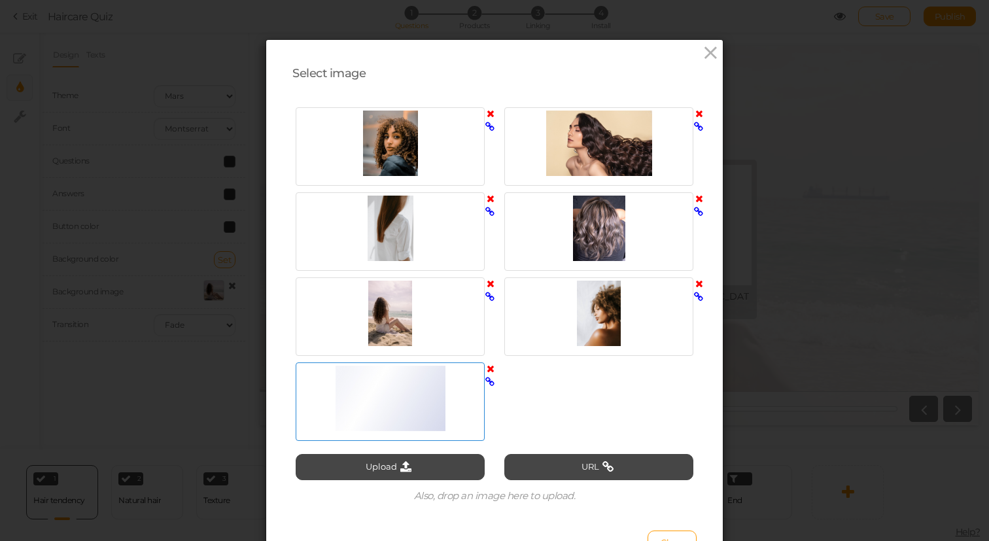
click at [361, 381] on div at bounding box center [390, 398] width 183 height 65
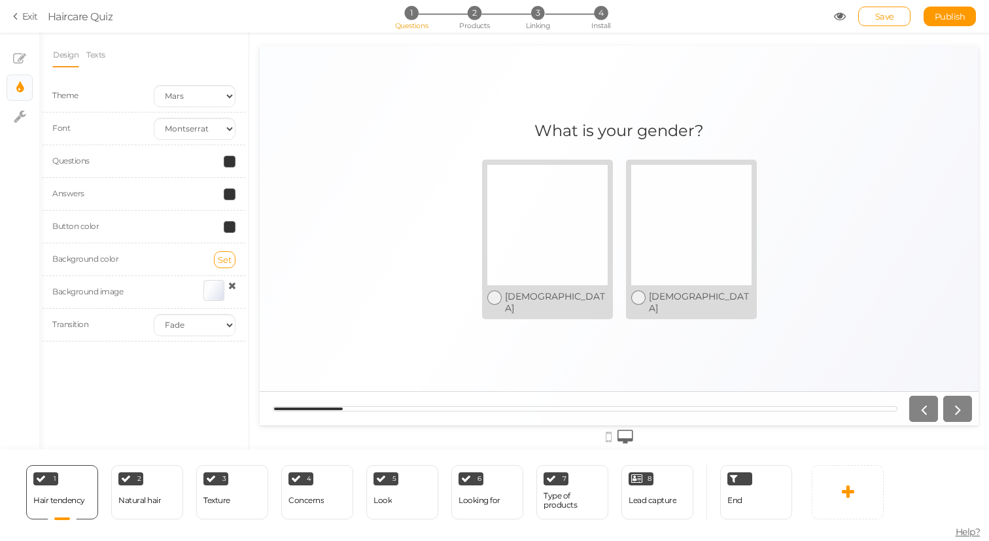
click at [207, 296] on div at bounding box center [214, 290] width 21 height 21
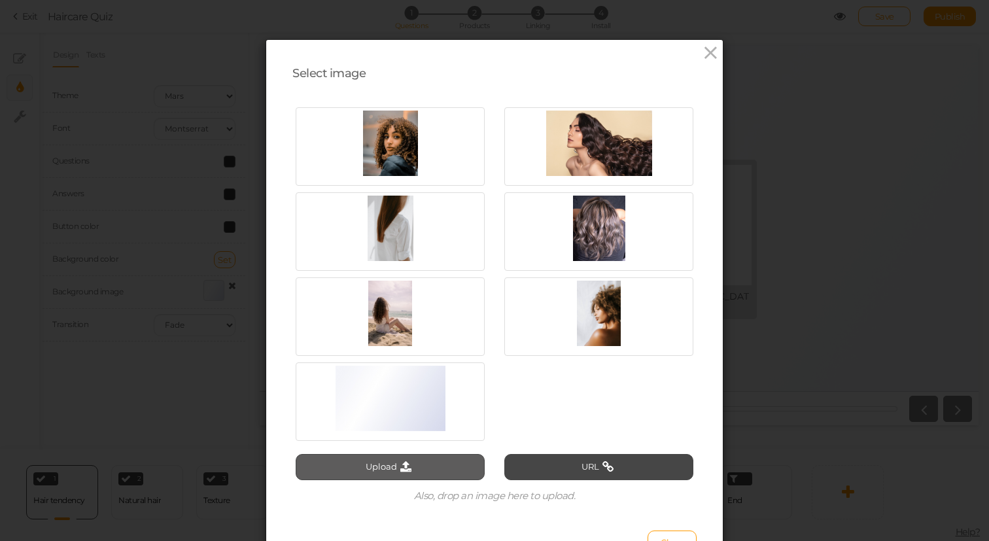
click at [390, 467] on button "Upload" at bounding box center [390, 467] width 189 height 26
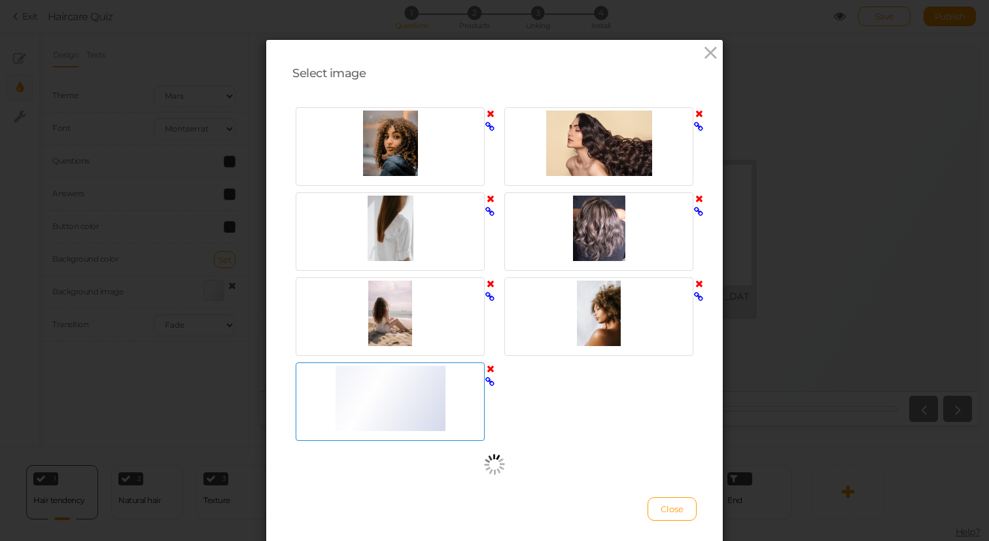
click at [491, 370] on icon at bounding box center [491, 369] width 8 height 10
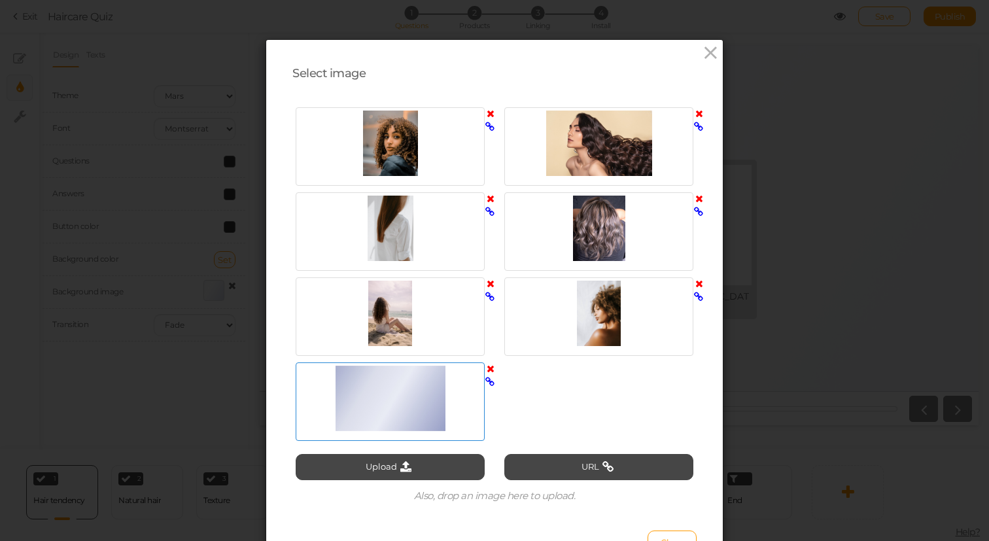
click at [440, 417] on div at bounding box center [390, 398] width 183 height 65
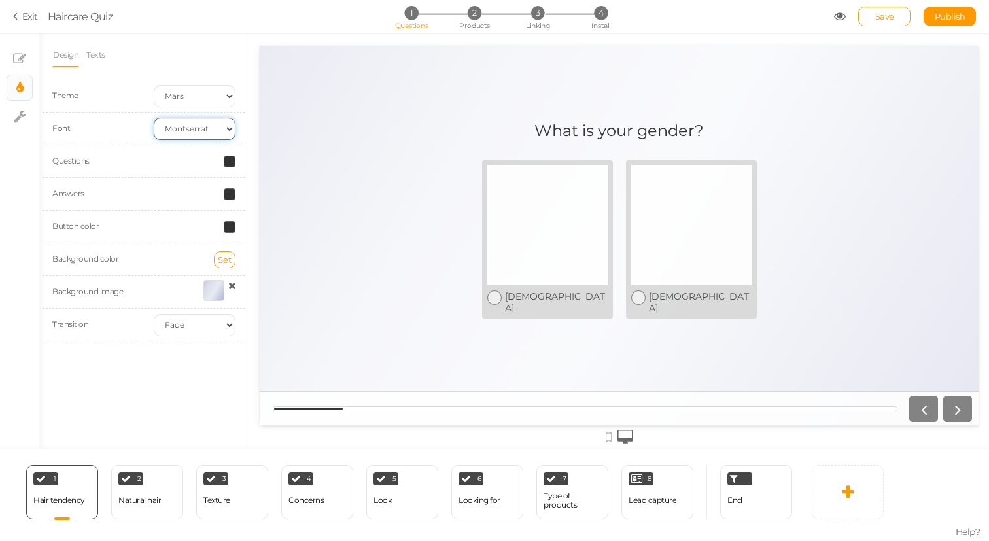
click at [181, 124] on select "Custom Default [PERSON_NAME] Montserrat Open Sans [PERSON_NAME] PT Sans Raleway…" at bounding box center [195, 129] width 82 height 22
select select "roboto"
click at [154, 118] on select "Custom Default [PERSON_NAME] Montserrat Open Sans [PERSON_NAME] PT Sans Raleway…" at bounding box center [195, 129] width 82 height 22
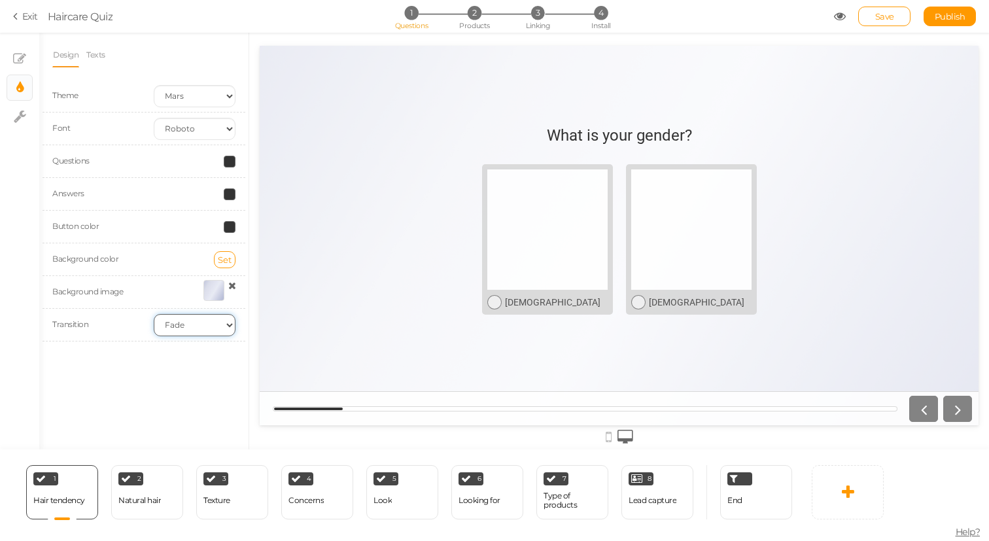
click at [202, 325] on select "None Fade Switch" at bounding box center [195, 325] width 82 height 22
click at [154, 314] on select "None Fade Switch" at bounding box center [195, 325] width 82 height 22
click at [206, 325] on select "None Fade Switch" at bounding box center [195, 325] width 82 height 22
click at [154, 314] on select "None Fade Switch" at bounding box center [195, 325] width 82 height 22
click at [202, 327] on select "None Fade Switch" at bounding box center [195, 325] width 82 height 22
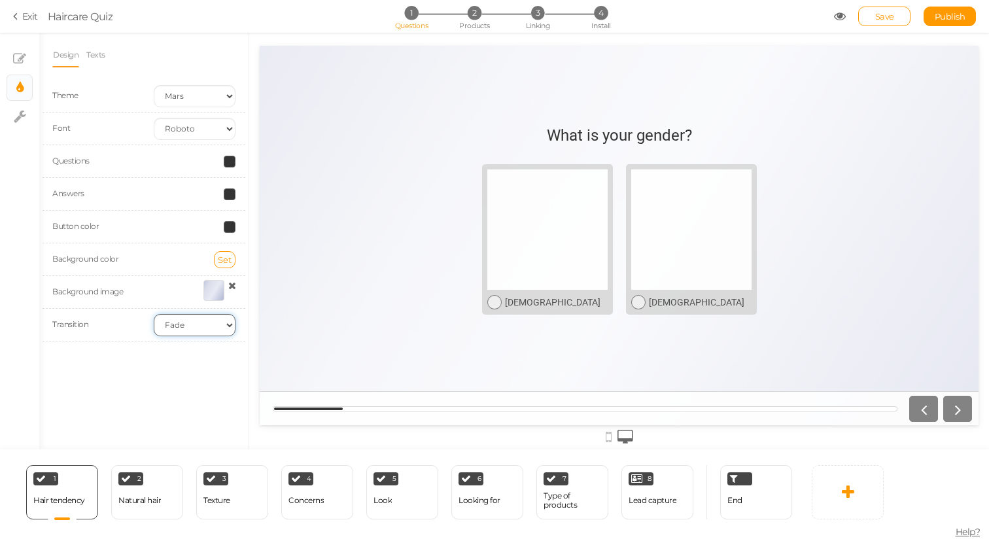
select select "switch"
click at [154, 314] on select "None Fade Switch" at bounding box center [195, 325] width 82 height 22
click at [699, 298] on div "[DEMOGRAPHIC_DATA]" at bounding box center [700, 302] width 103 height 10
click at [959, 406] on icon at bounding box center [957, 408] width 17 height 17
click at [730, 290] on div "[DEMOGRAPHIC_DATA]" at bounding box center [691, 300] width 120 height 20
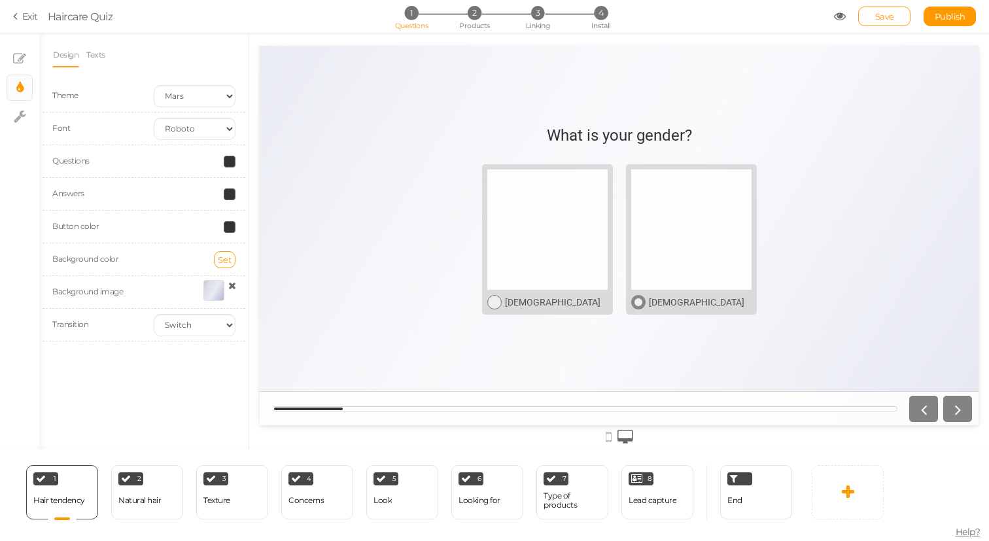
click at [737, 294] on div "[DEMOGRAPHIC_DATA]" at bounding box center [691, 300] width 120 height 20
click at [953, 400] on icon at bounding box center [957, 408] width 17 height 17
click at [153, 496] on div "Natural hair" at bounding box center [139, 500] width 43 height 9
select select "2"
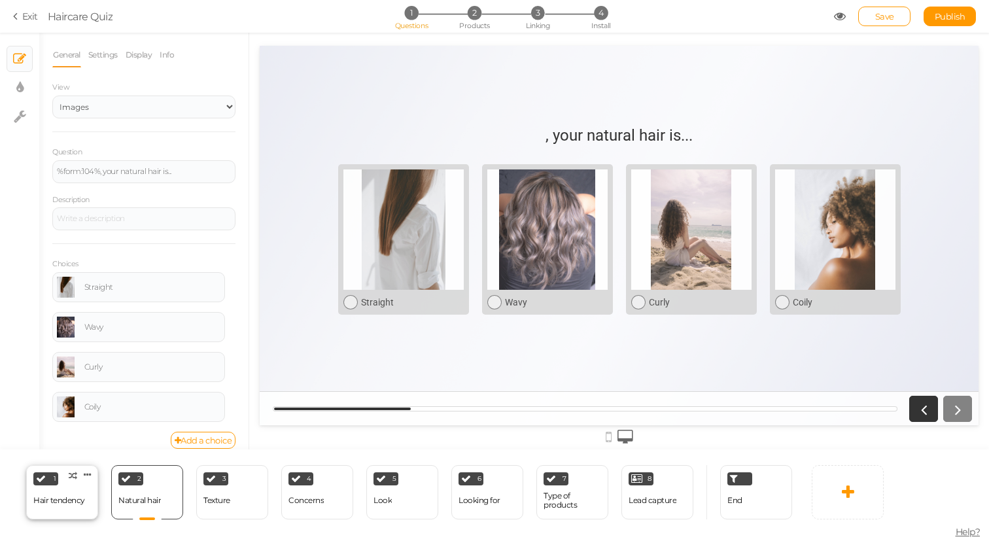
click at [90, 510] on div "1 Hair tendency × Define the conditions to show this slide. Clone Change type D…" at bounding box center [62, 492] width 72 height 54
select select "2"
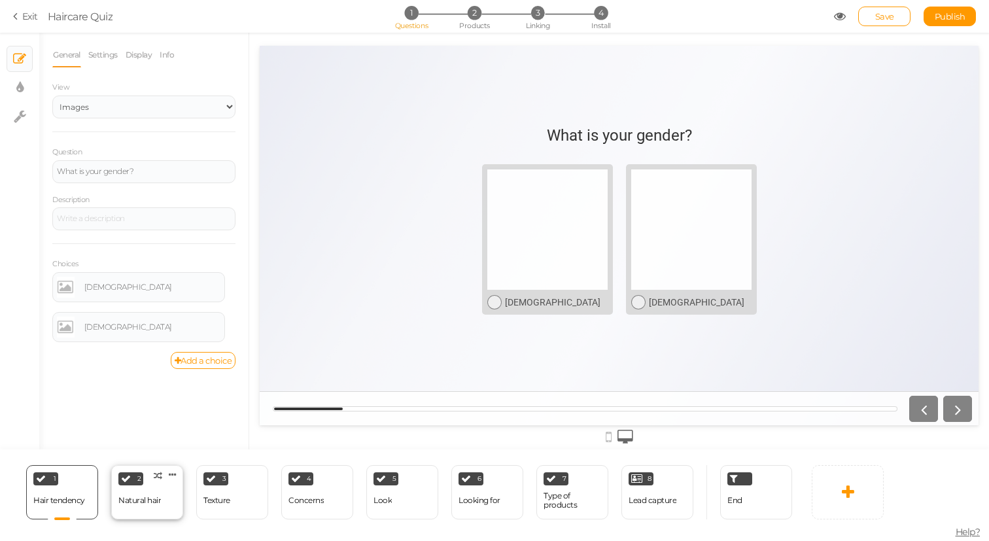
click at [139, 502] on div "Natural hair" at bounding box center [139, 500] width 43 height 9
select select "2"
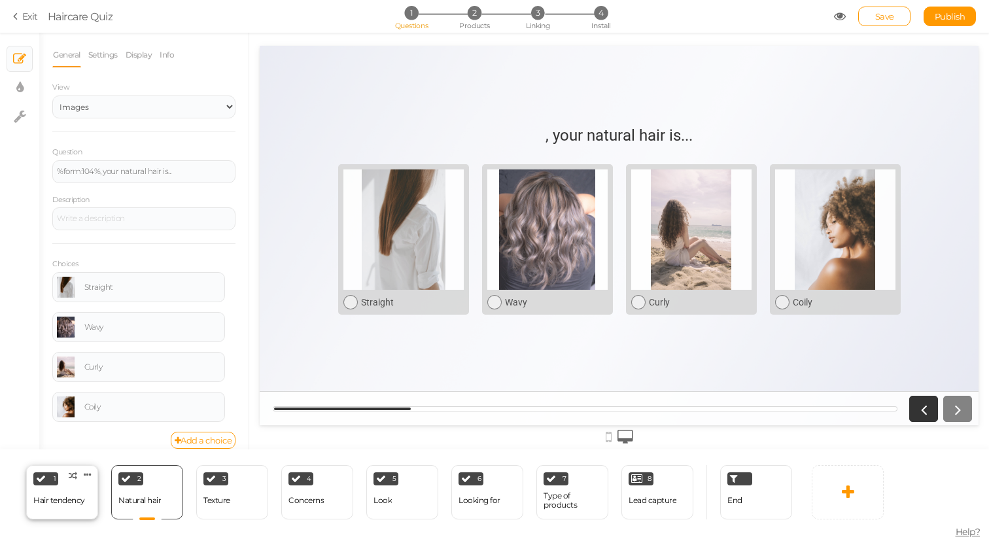
click at [77, 510] on div "Hair tendency" at bounding box center [59, 500] width 52 height 23
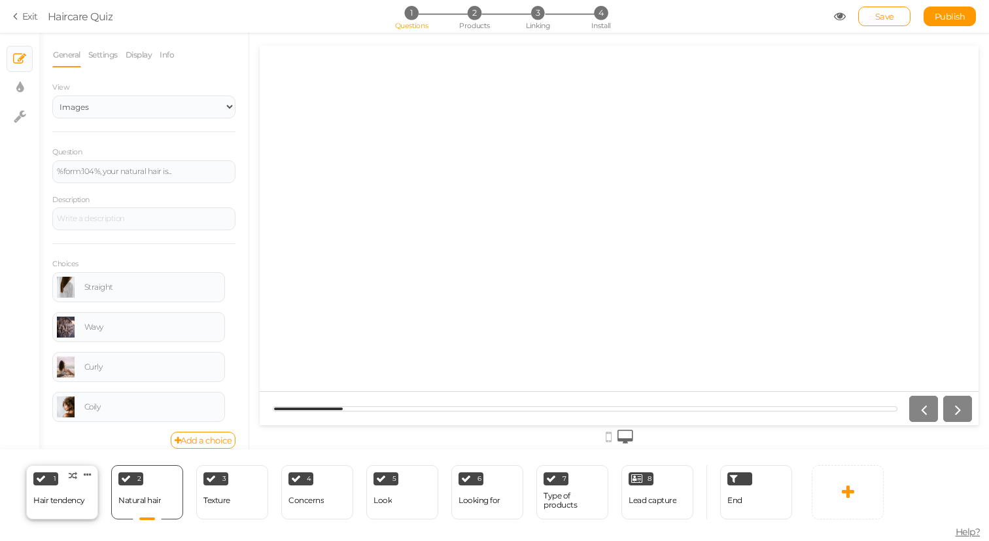
select select "2"
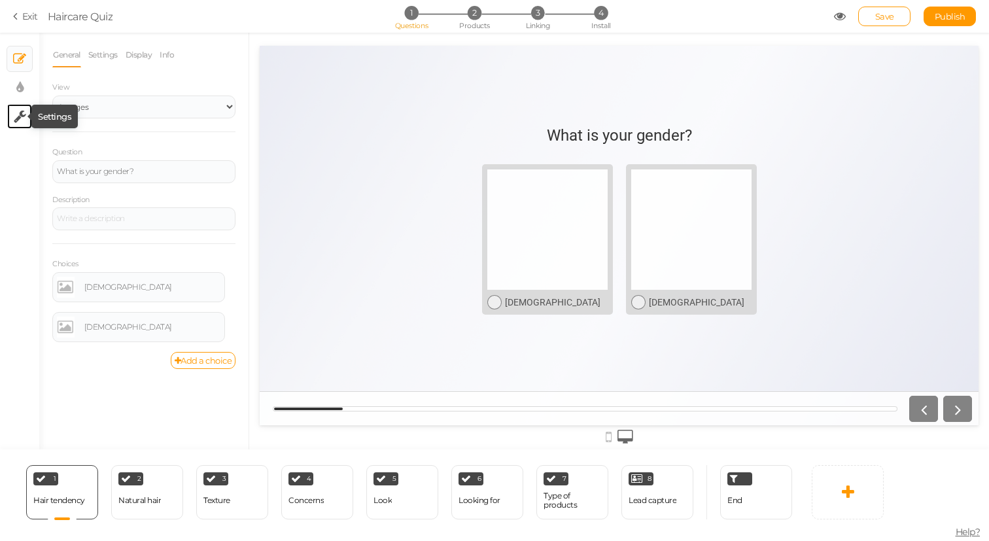
click at [25, 121] on icon at bounding box center [20, 116] width 12 height 13
select select "en"
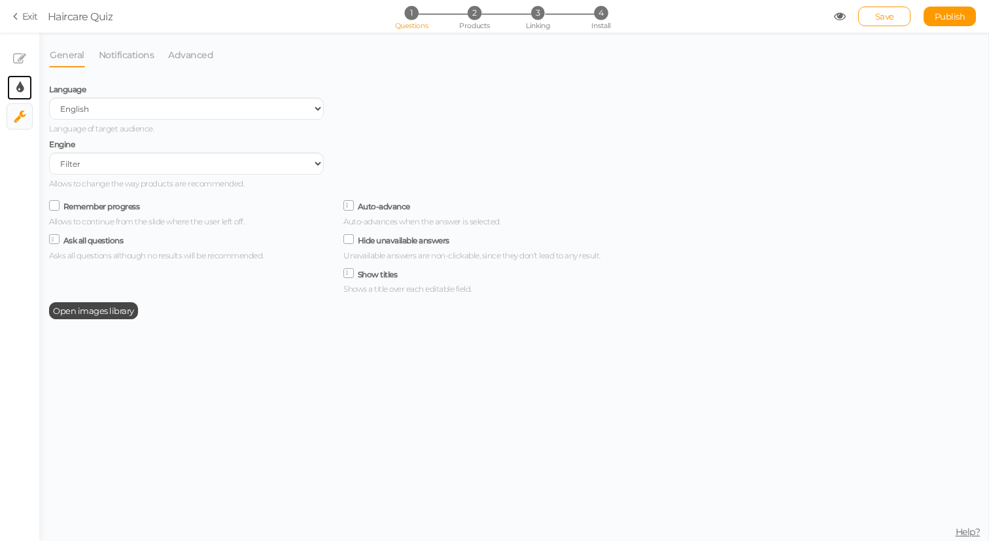
click at [27, 85] on link "× Display settings" at bounding box center [19, 87] width 25 height 25
select select "2"
select select "roboto"
select select "switch"
